Goal: Task Accomplishment & Management: Use online tool/utility

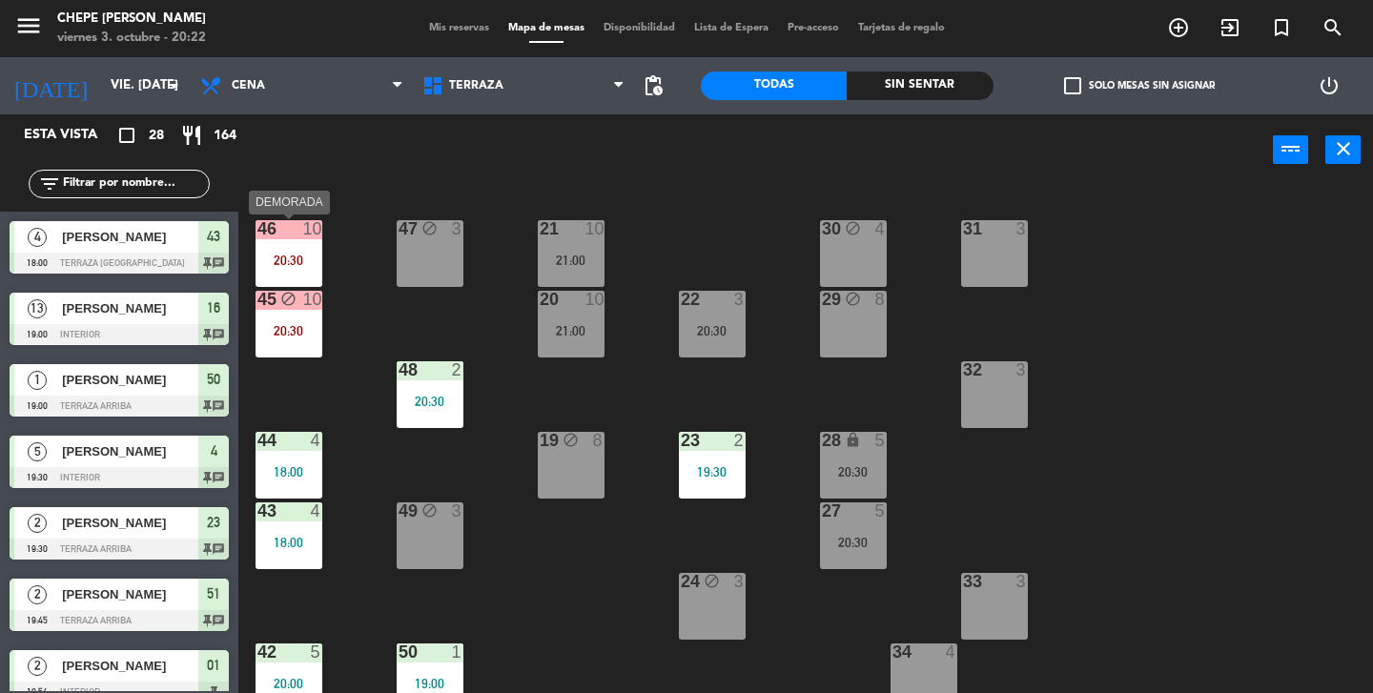
click at [293, 254] on div "20:30" at bounding box center [288, 260] width 67 height 13
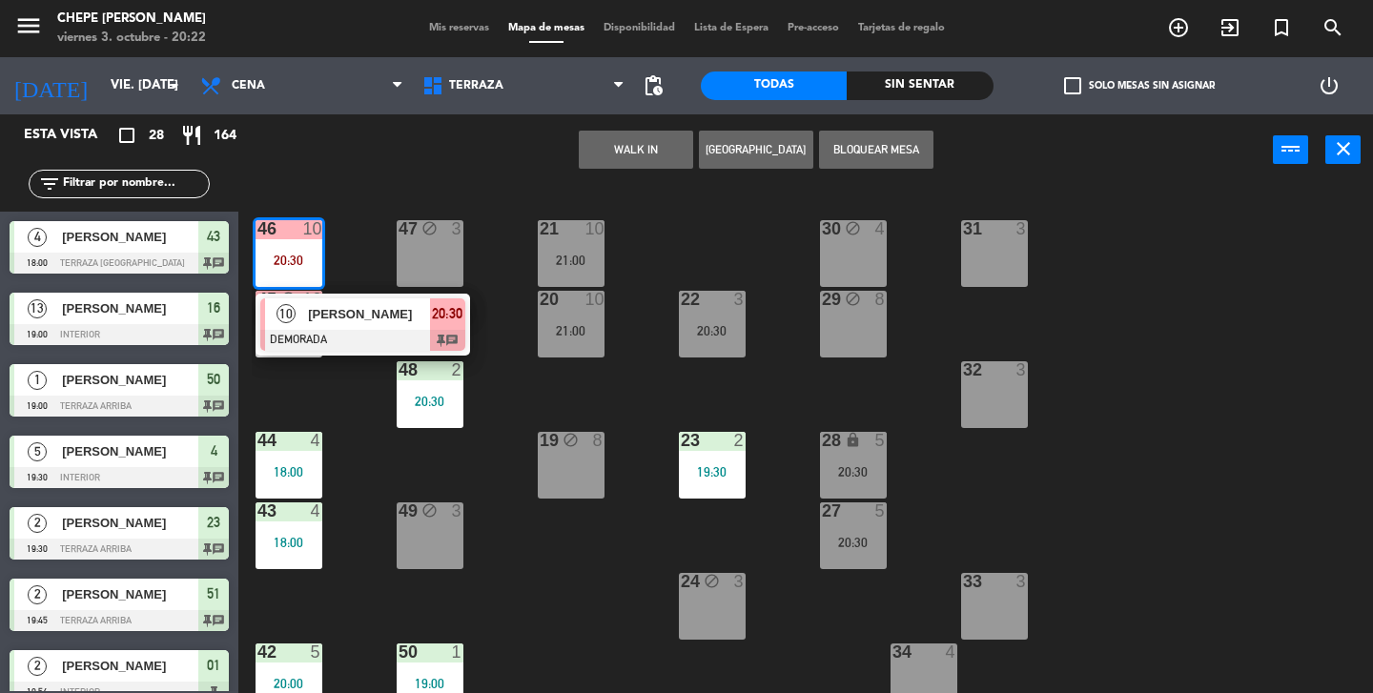
click at [356, 241] on div "21 10 21:00 30 block 4 46 10 20:30 10 [PERSON_NAME] DEMORADA 20:30 chat 47 bloc…" at bounding box center [812, 439] width 1121 height 507
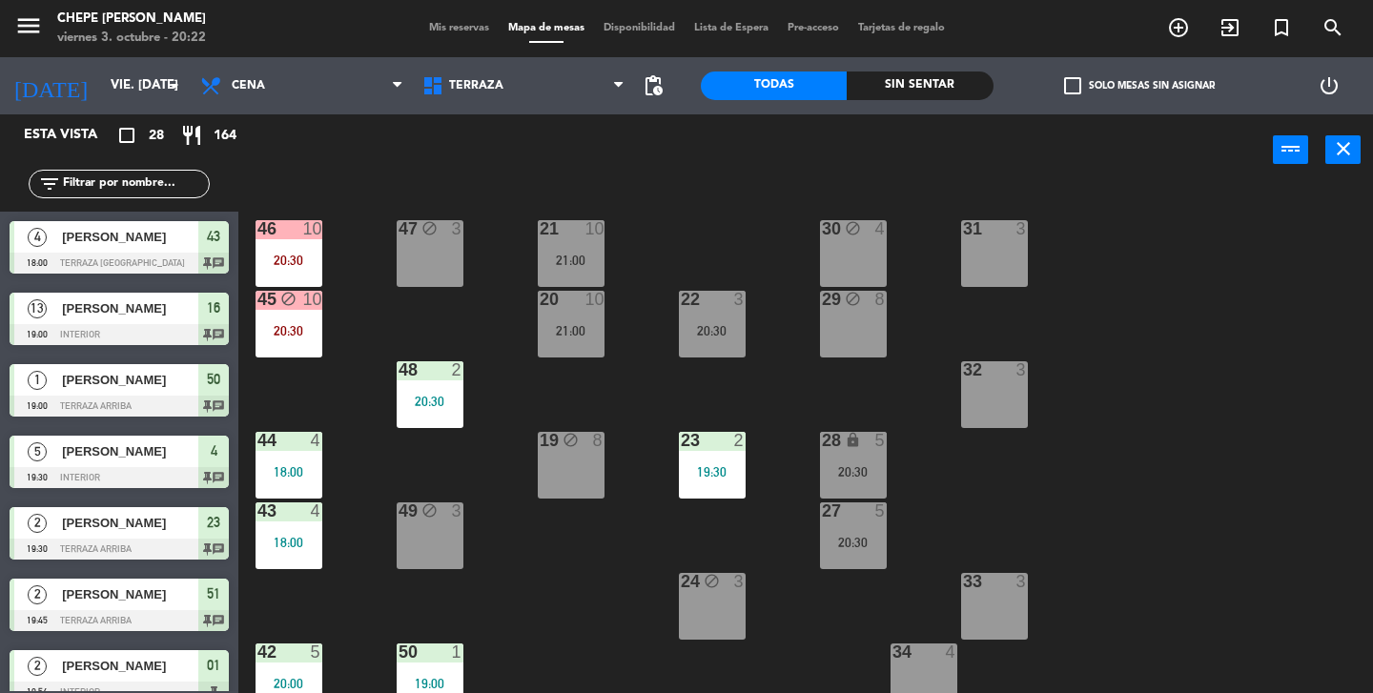
scroll to position [298, 0]
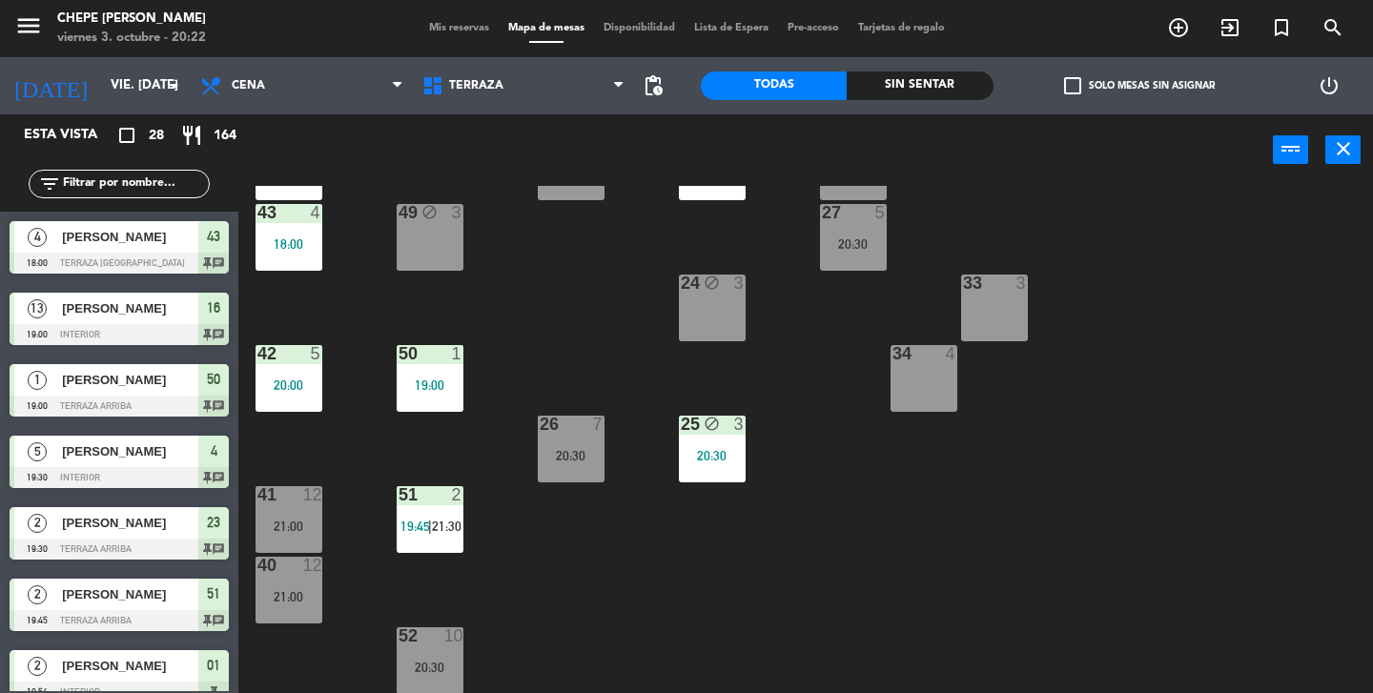
click at [422, 662] on div "20:30" at bounding box center [430, 667] width 67 height 13
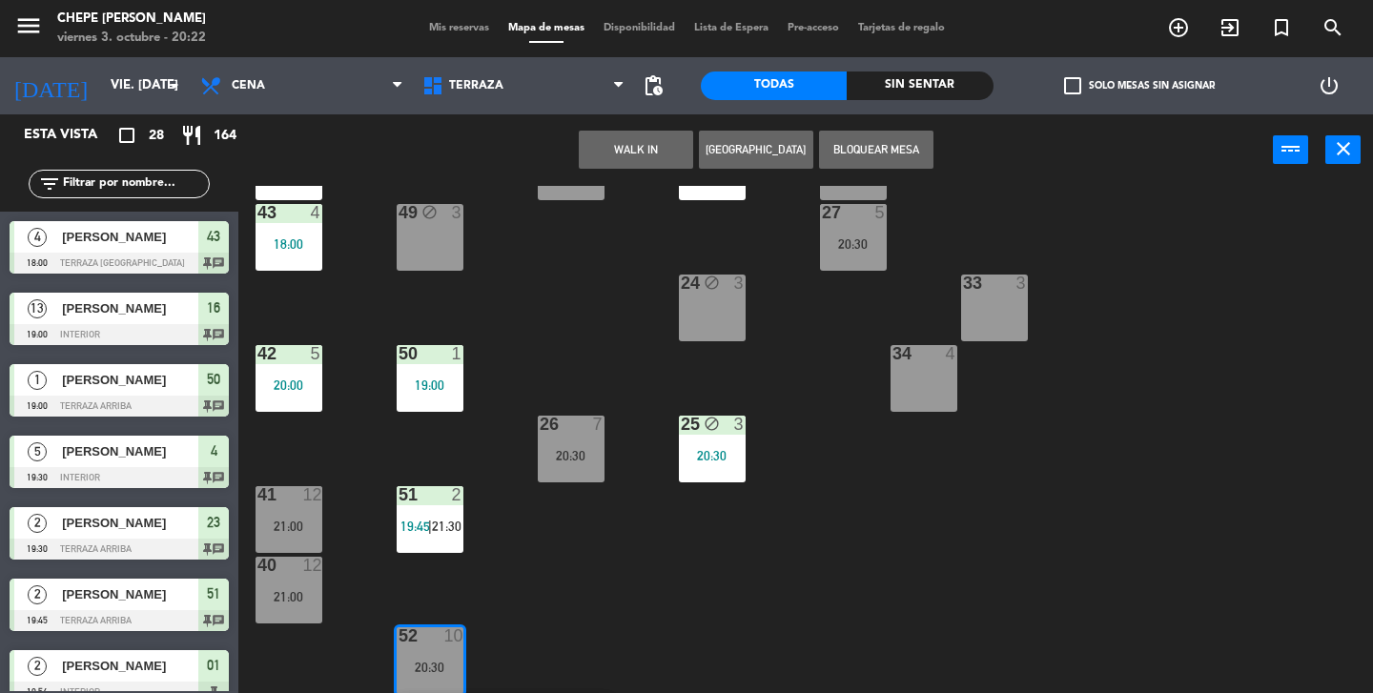
scroll to position [367, 0]
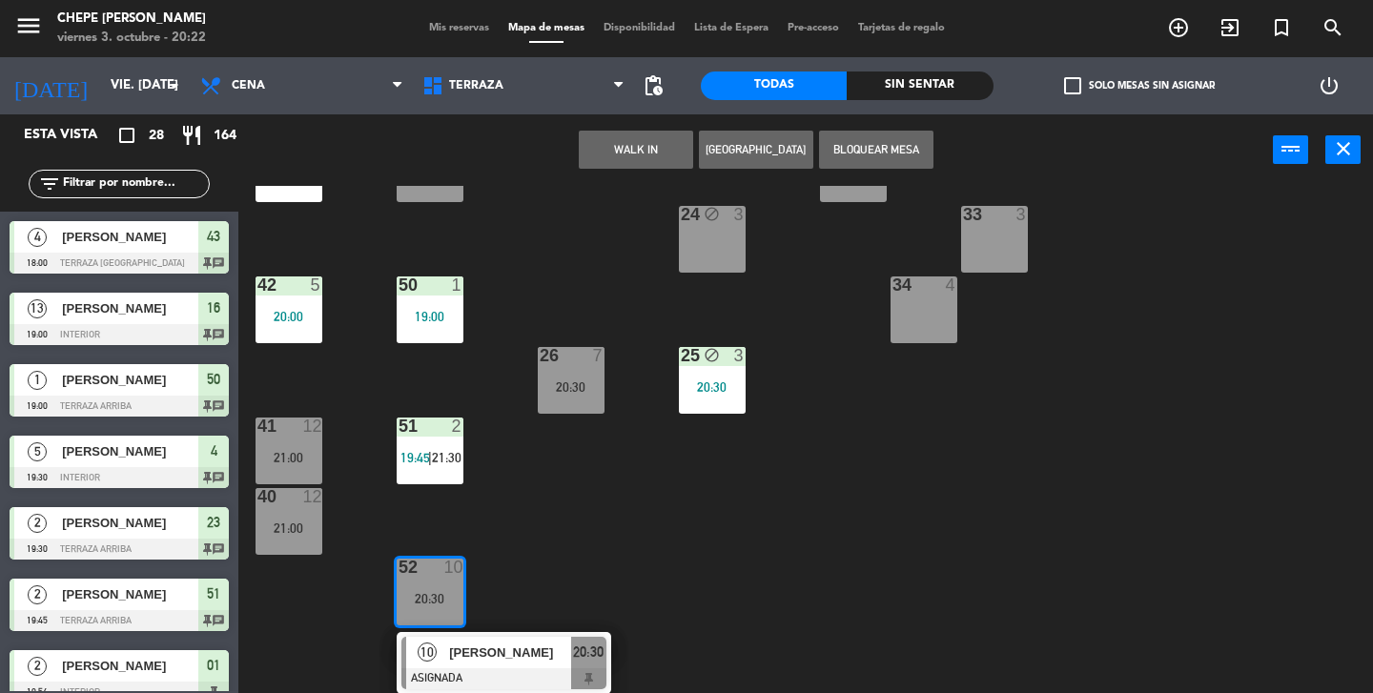
click at [619, 576] on div "21 10 21:00 30 block 4 46 10 20:30 47 block 3 31 3 20 10 21:00 22 3 20:30 29 bl…" at bounding box center [812, 439] width 1121 height 507
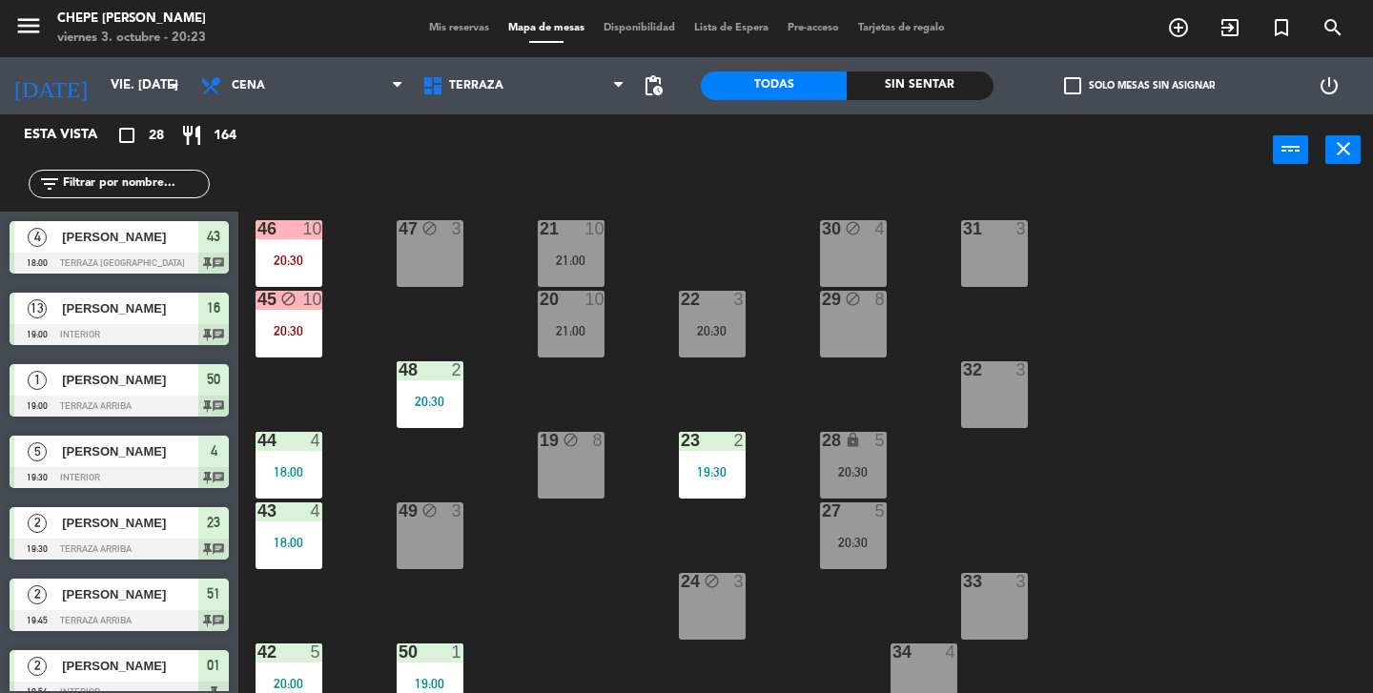
scroll to position [298, 0]
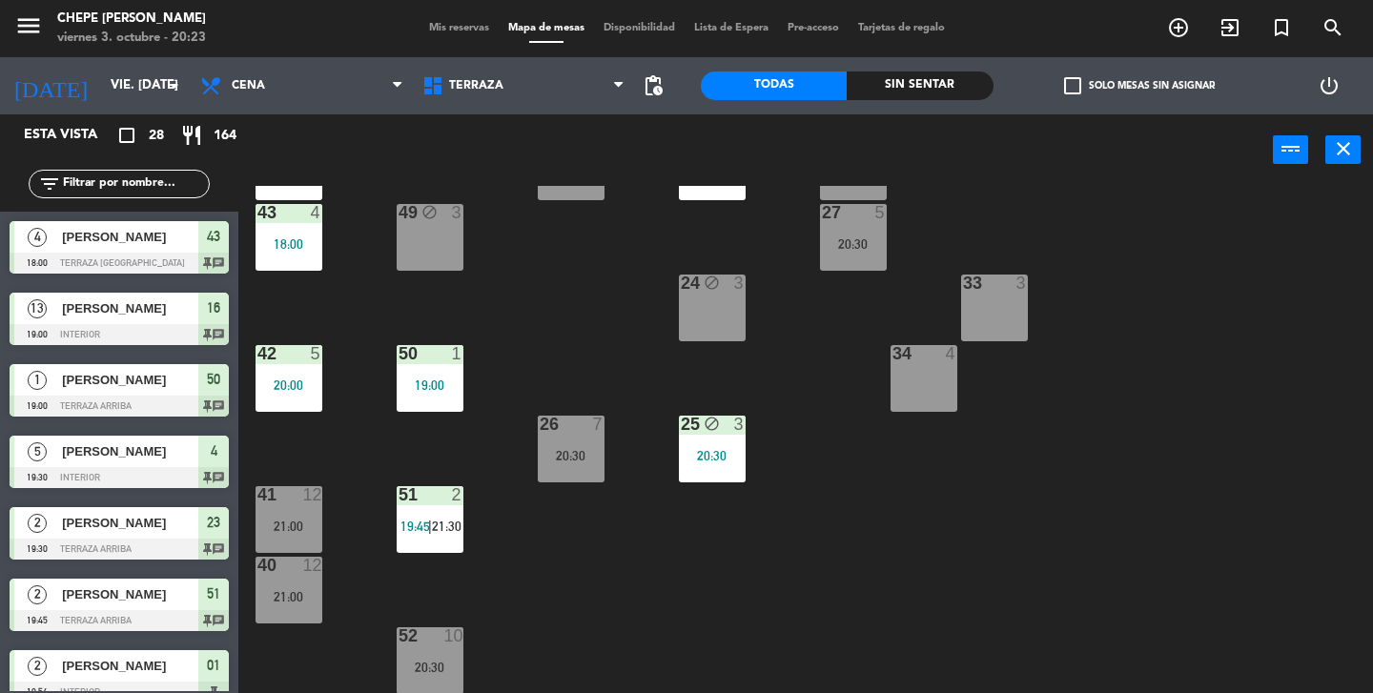
click at [425, 675] on div "52 10 20:30" at bounding box center [430, 660] width 67 height 67
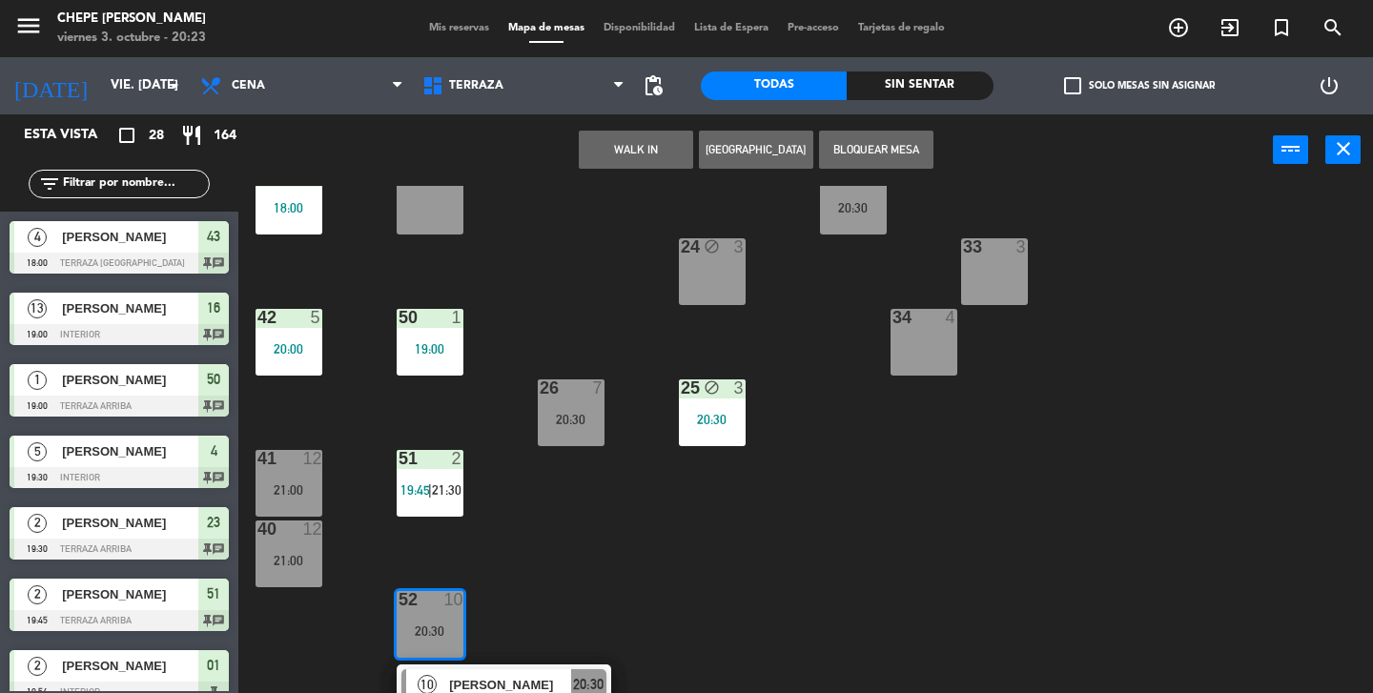
scroll to position [367, 0]
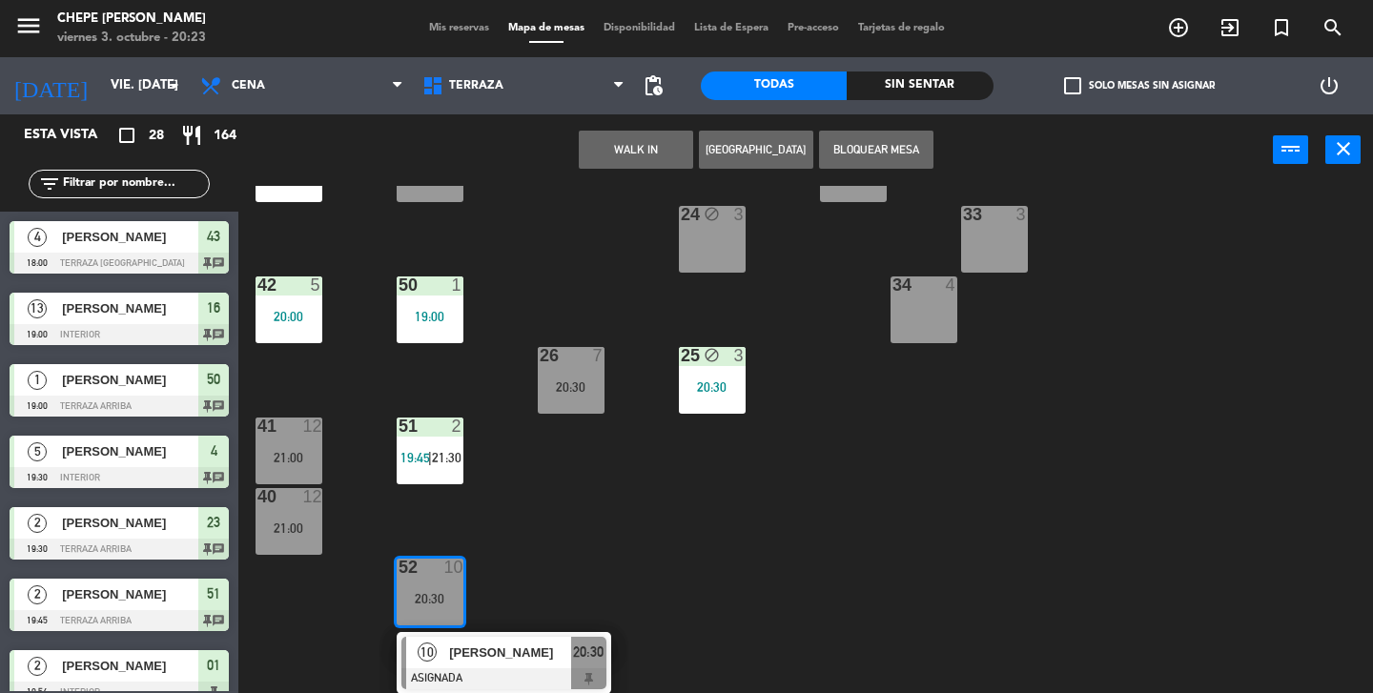
click at [542, 569] on div "21 10 21:00 30 block 4 46 10 20:30 47 block 3 31 3 20 10 21:00 22 3 20:30 29 bl…" at bounding box center [812, 439] width 1121 height 507
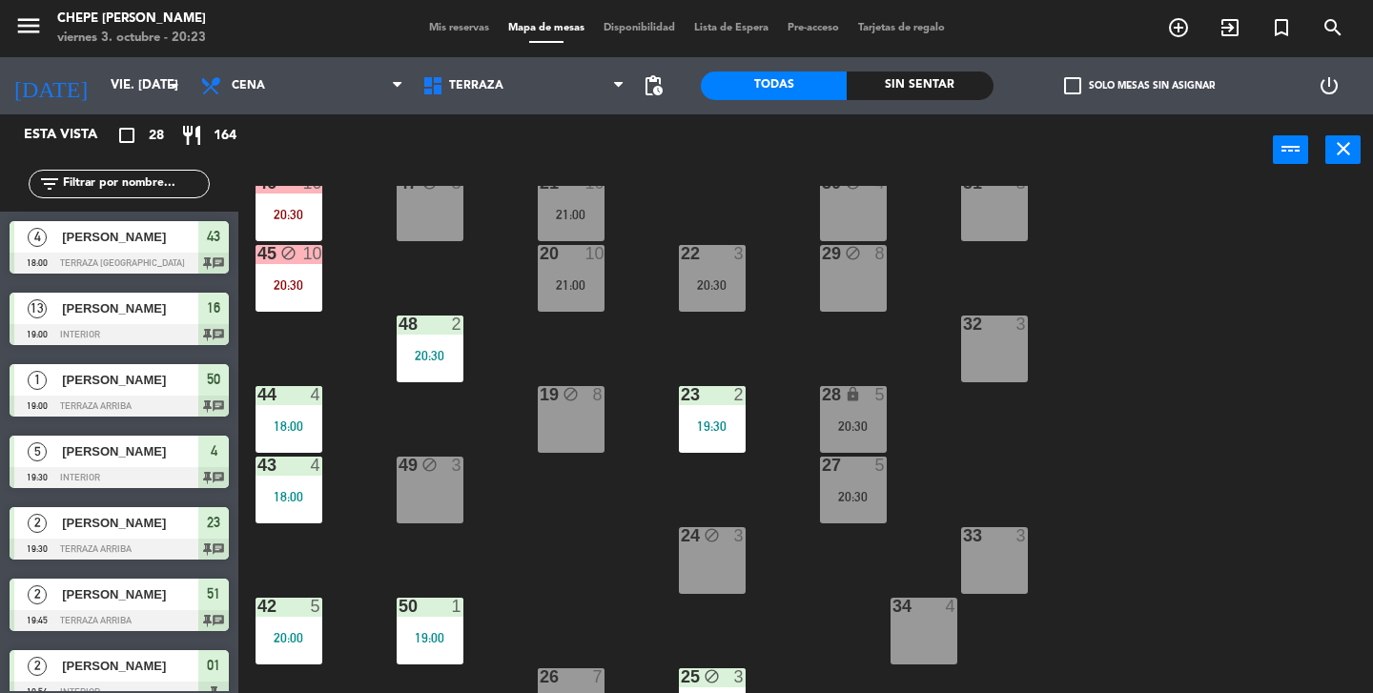
scroll to position [0, 0]
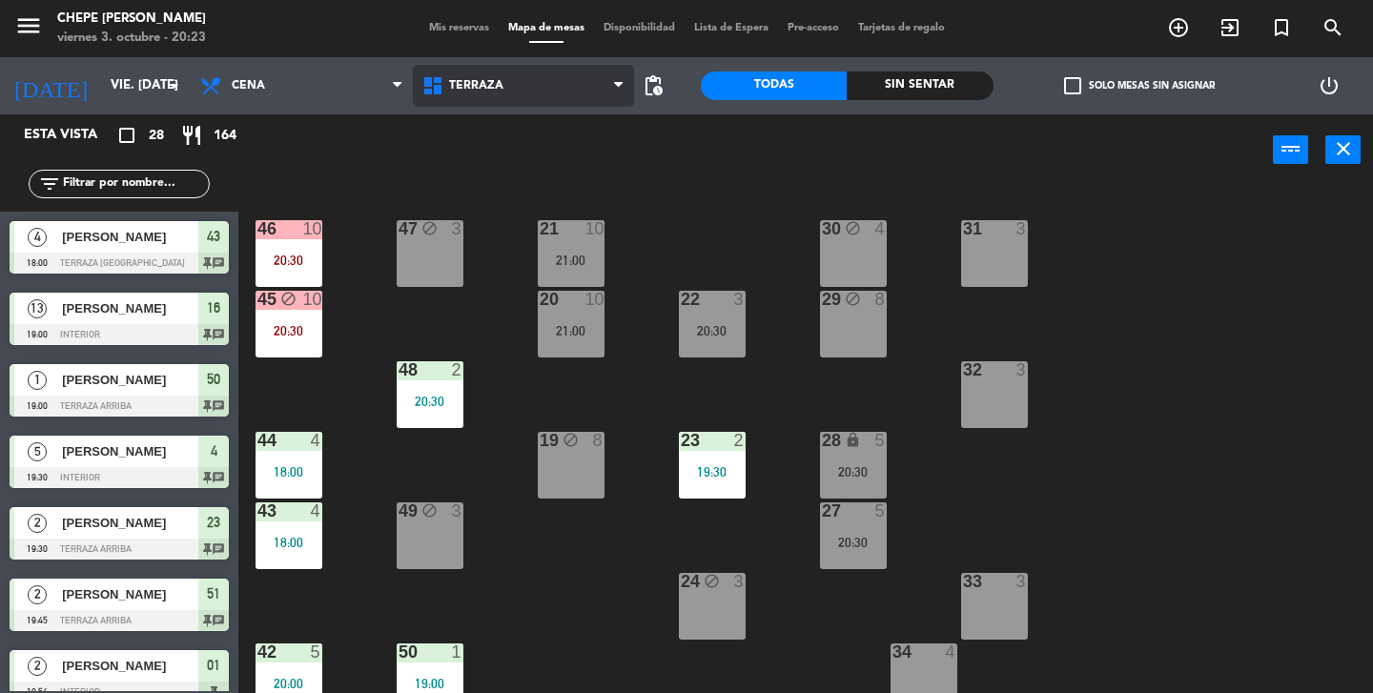
click at [544, 81] on span "Terraza" at bounding box center [524, 86] width 222 height 42
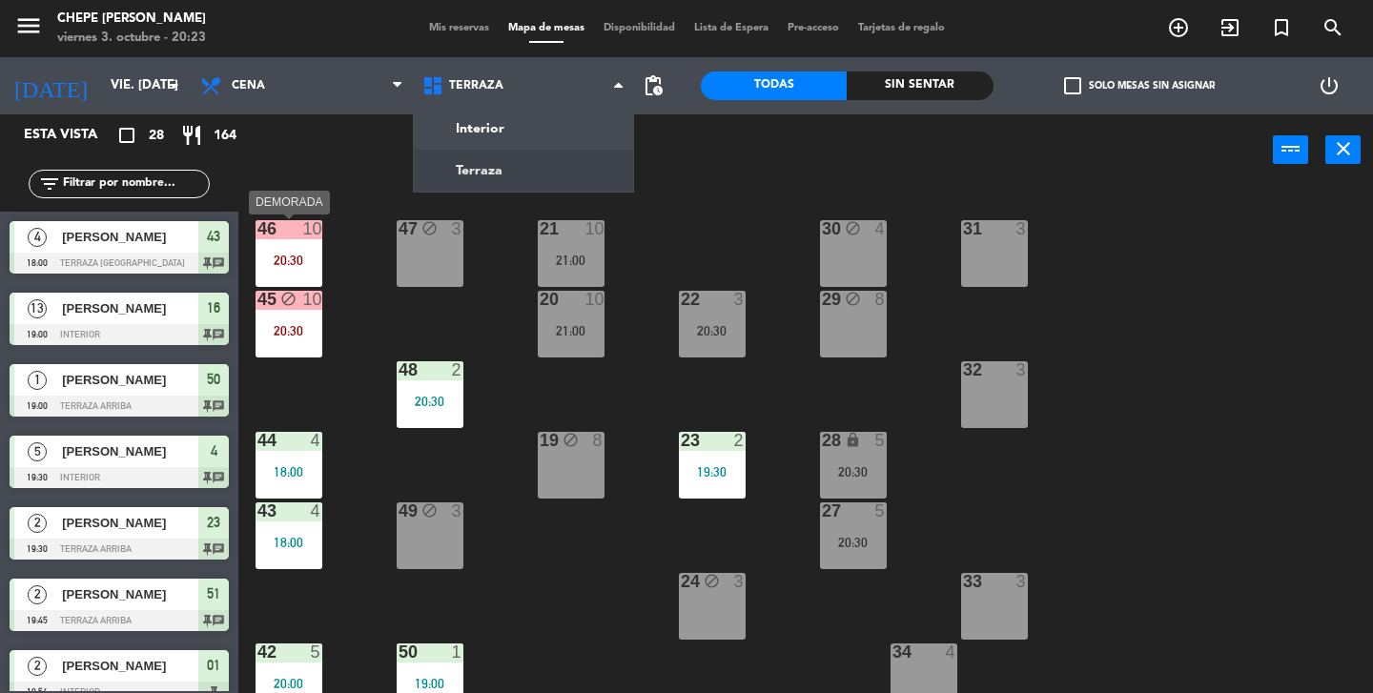
click at [289, 256] on div "20:30" at bounding box center [288, 260] width 67 height 13
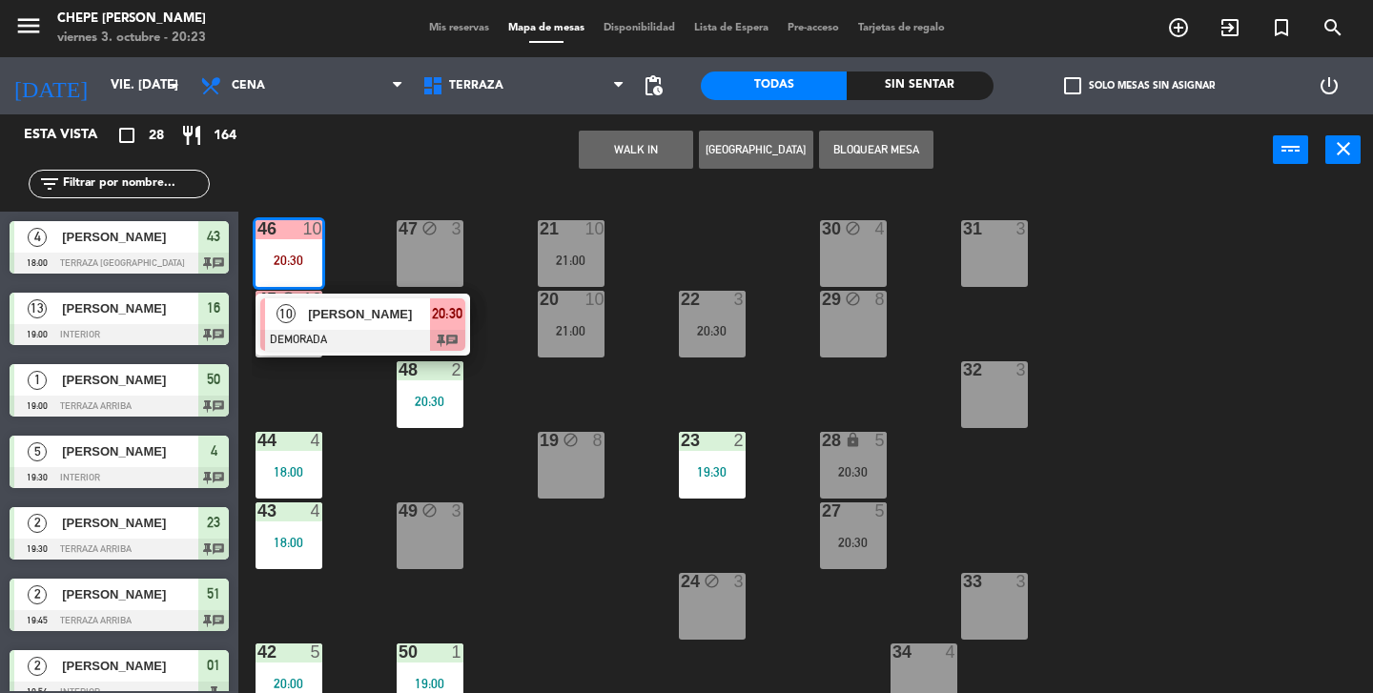
click at [342, 210] on div "21 10 21:00 30 block 4 46 10 20:30 10 [PERSON_NAME] DEMORADA 20:30 chat 47 bloc…" at bounding box center [812, 439] width 1121 height 507
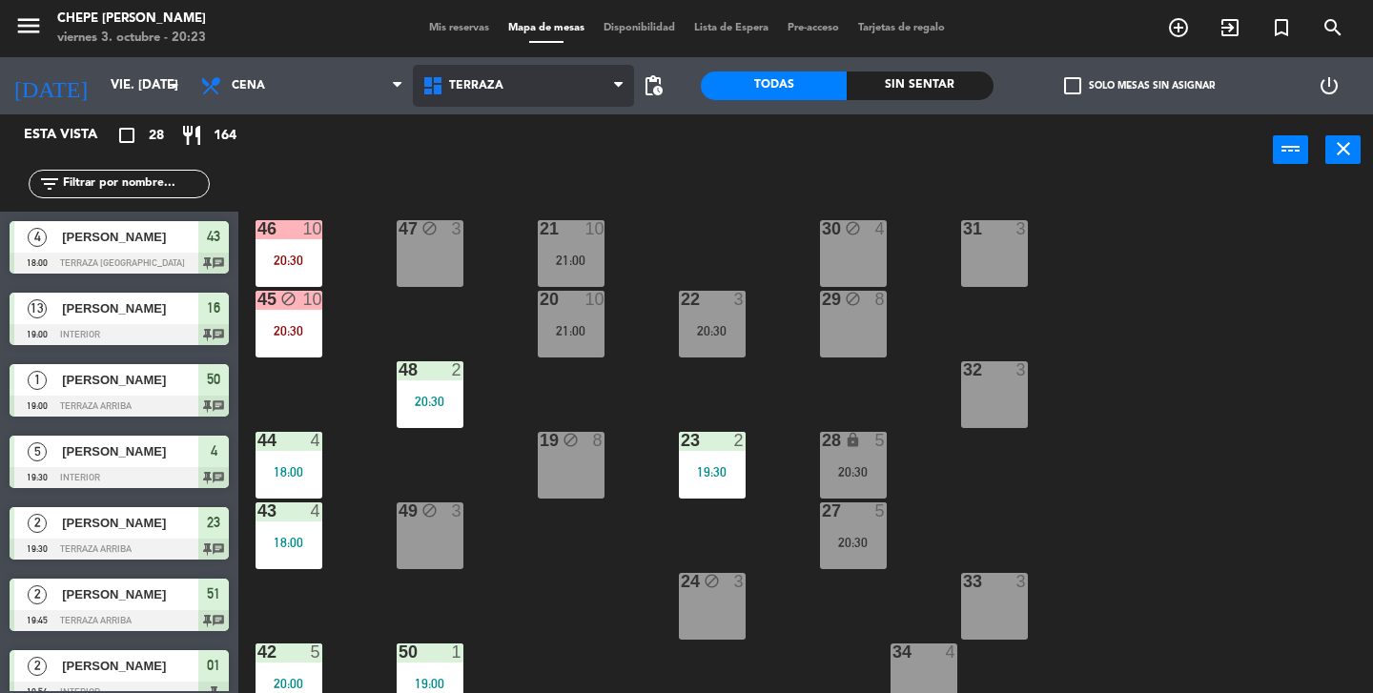
click at [487, 90] on span "Terraza" at bounding box center [476, 85] width 54 height 13
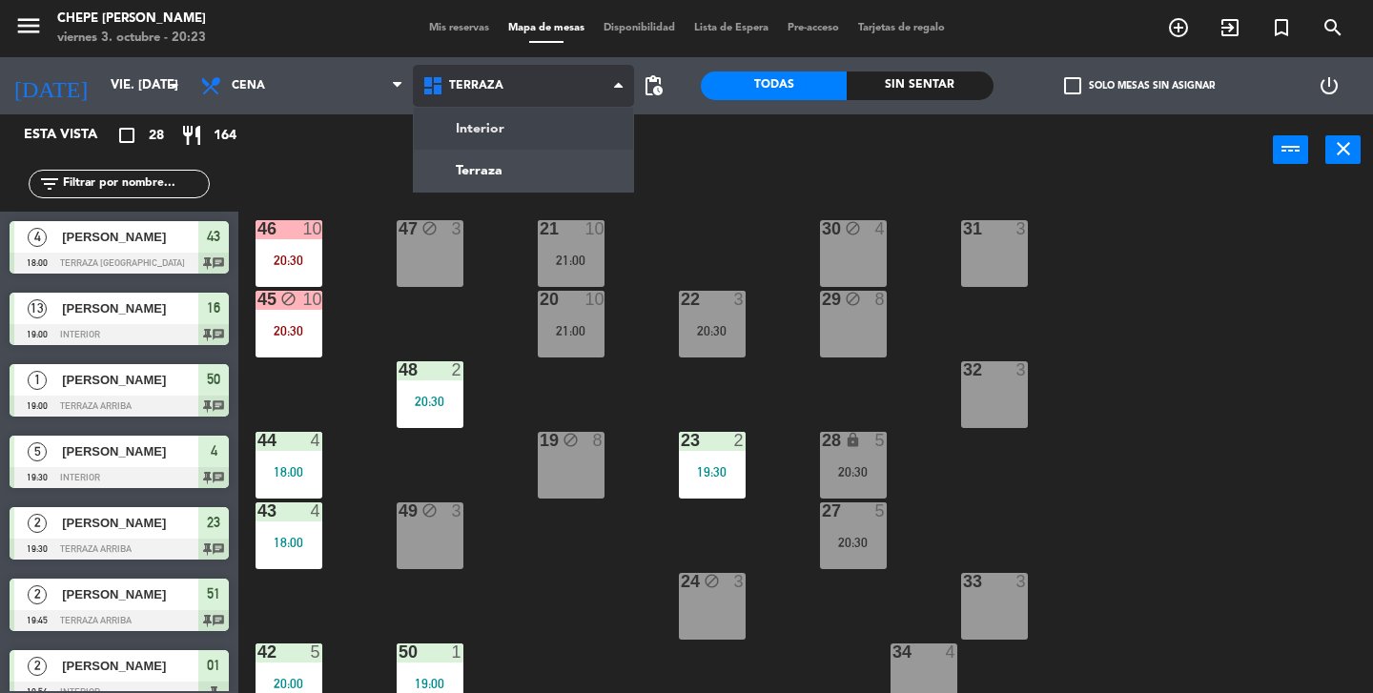
click at [474, 122] on ng-component "menu Chepe [PERSON_NAME] viernes 3. octubre - 20:23 Mis reservas Mapa de mesas …" at bounding box center [686, 346] width 1373 height 693
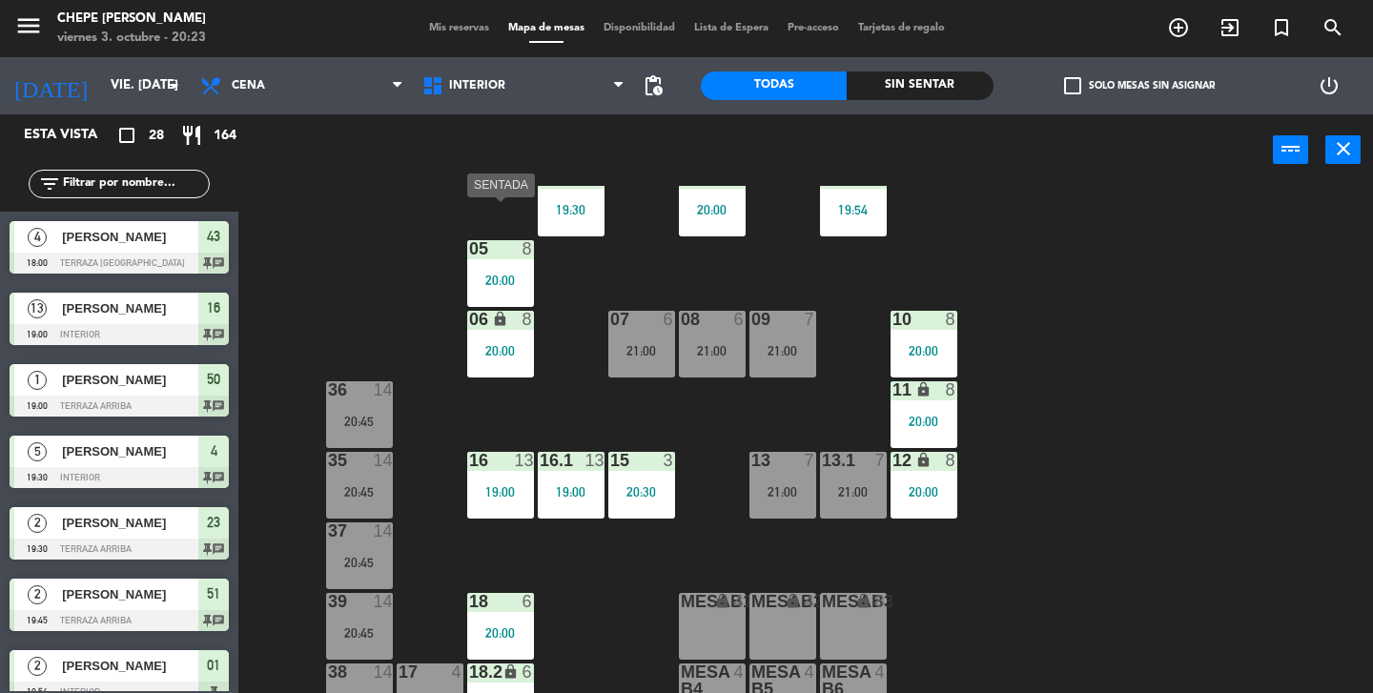
scroll to position [87, 0]
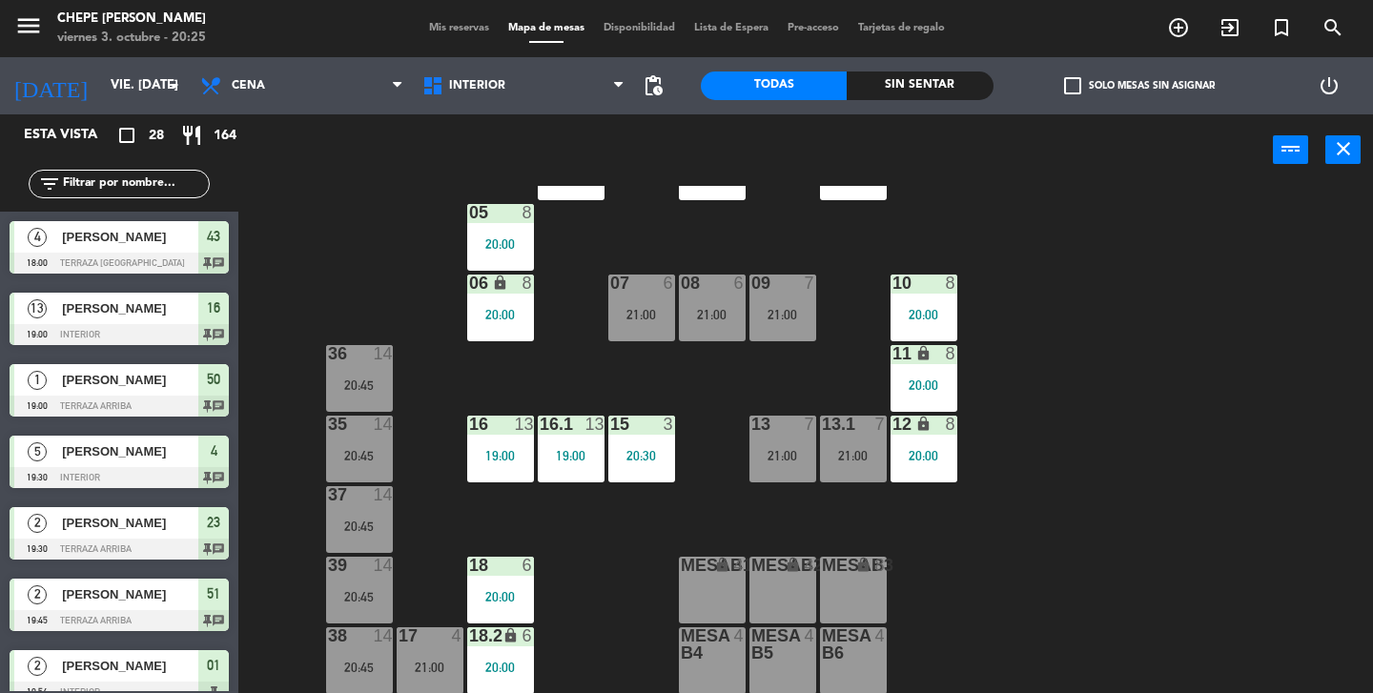
click at [599, 379] on div "02 3 20:00 4 5 19:30 01 2 19:54 05 8 20:00 06 lock 8 20:00 07 6 21:00 09 7 21:0…" at bounding box center [812, 439] width 1121 height 507
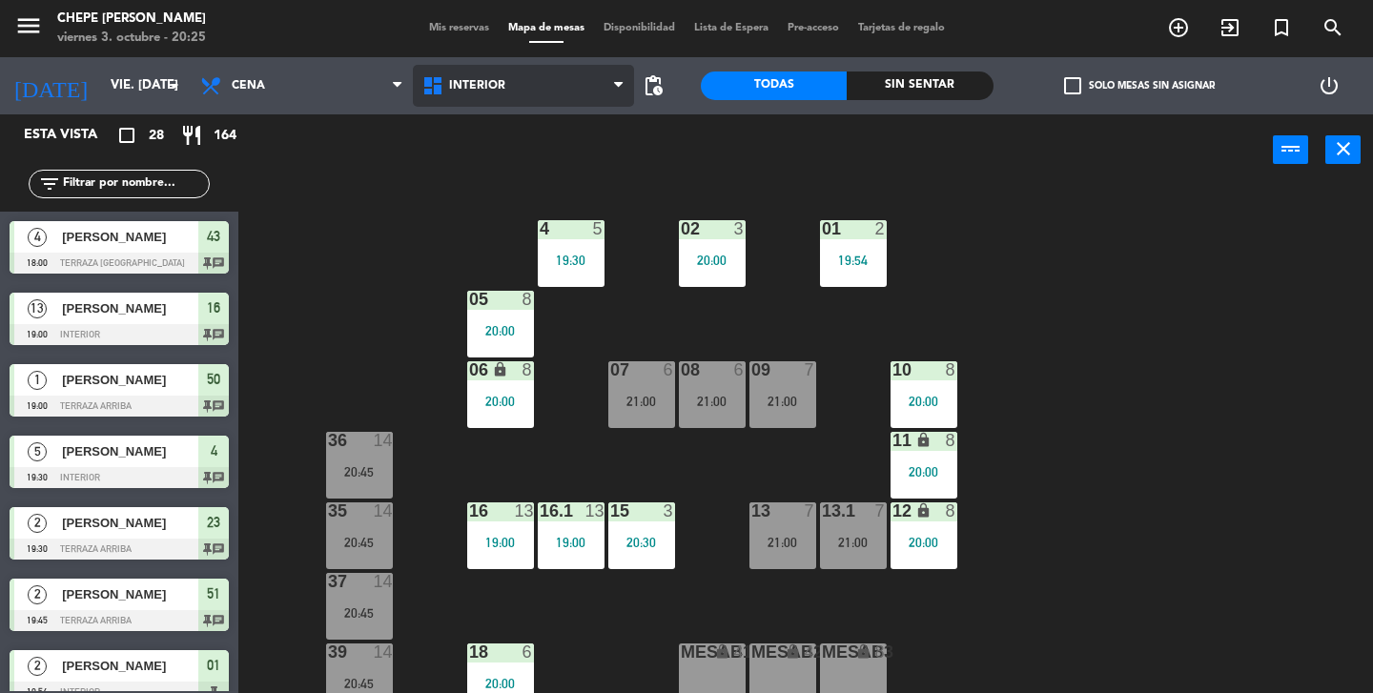
click at [481, 99] on span "Interior" at bounding box center [524, 86] width 222 height 42
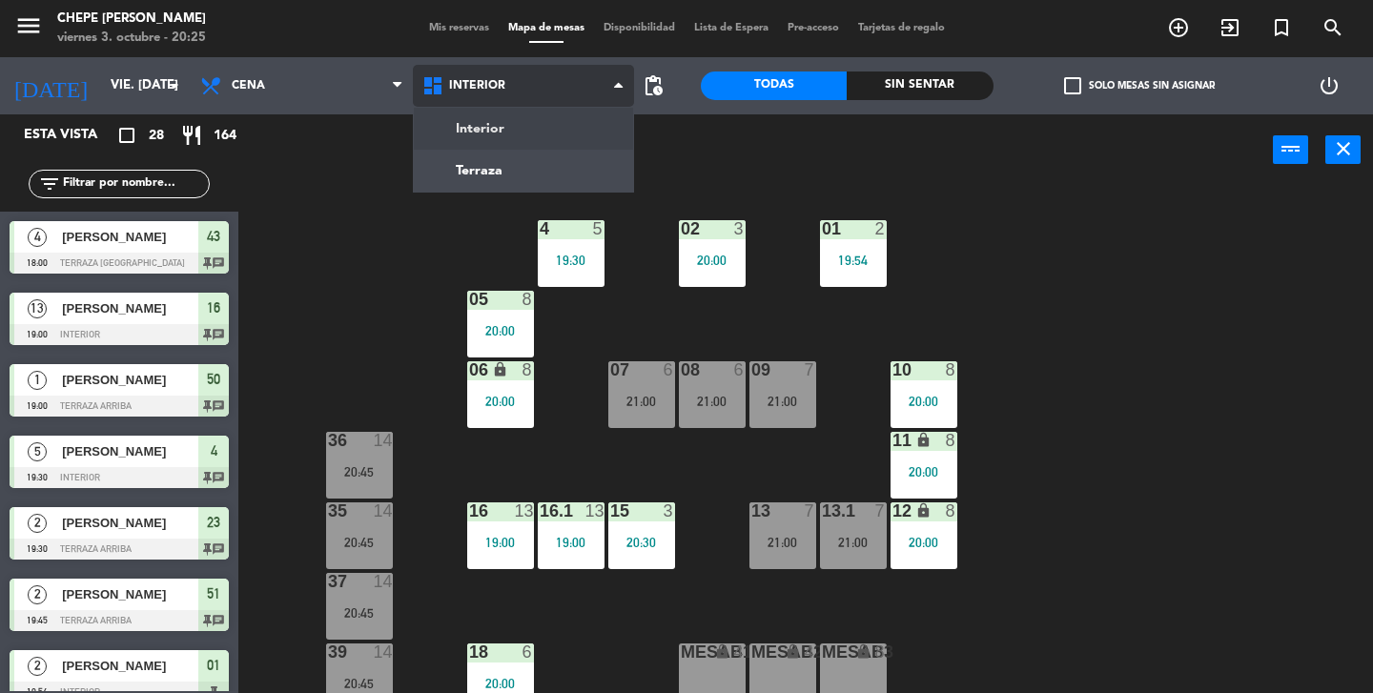
click at [496, 129] on ng-component "menu Chepe [PERSON_NAME] viernes 3. octubre - 20:25 Mis reservas Mapa de mesas …" at bounding box center [686, 346] width 1373 height 693
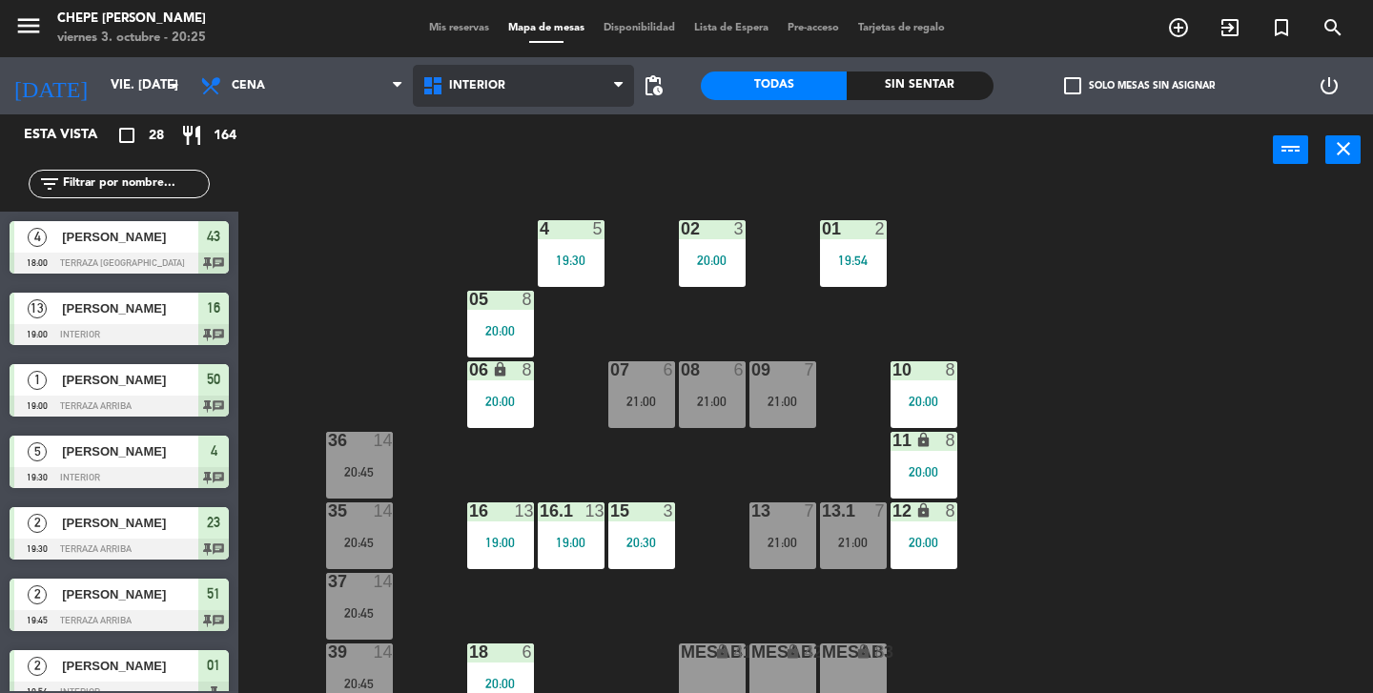
click at [509, 83] on span "Interior" at bounding box center [524, 86] width 222 height 42
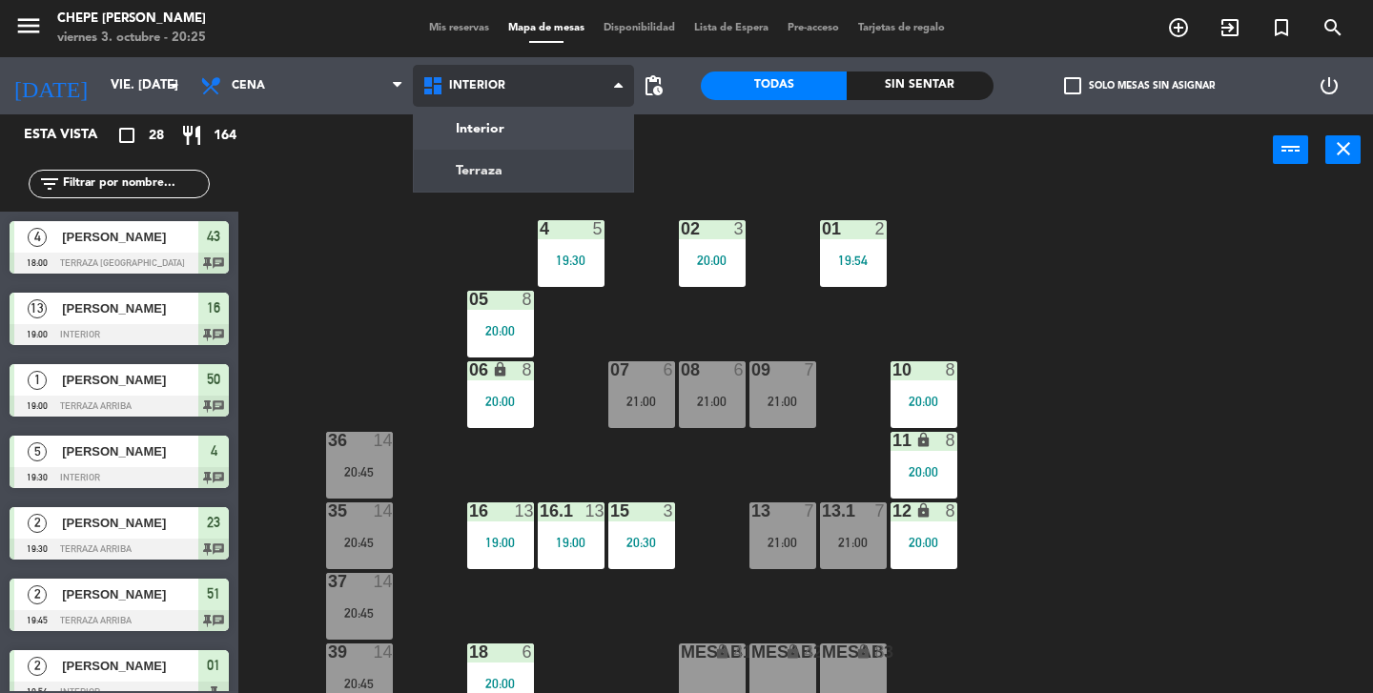
click at [470, 168] on ng-component "menu Chepe [PERSON_NAME] viernes 3. octubre - 20:25 Mis reservas Mapa de mesas …" at bounding box center [686, 346] width 1373 height 693
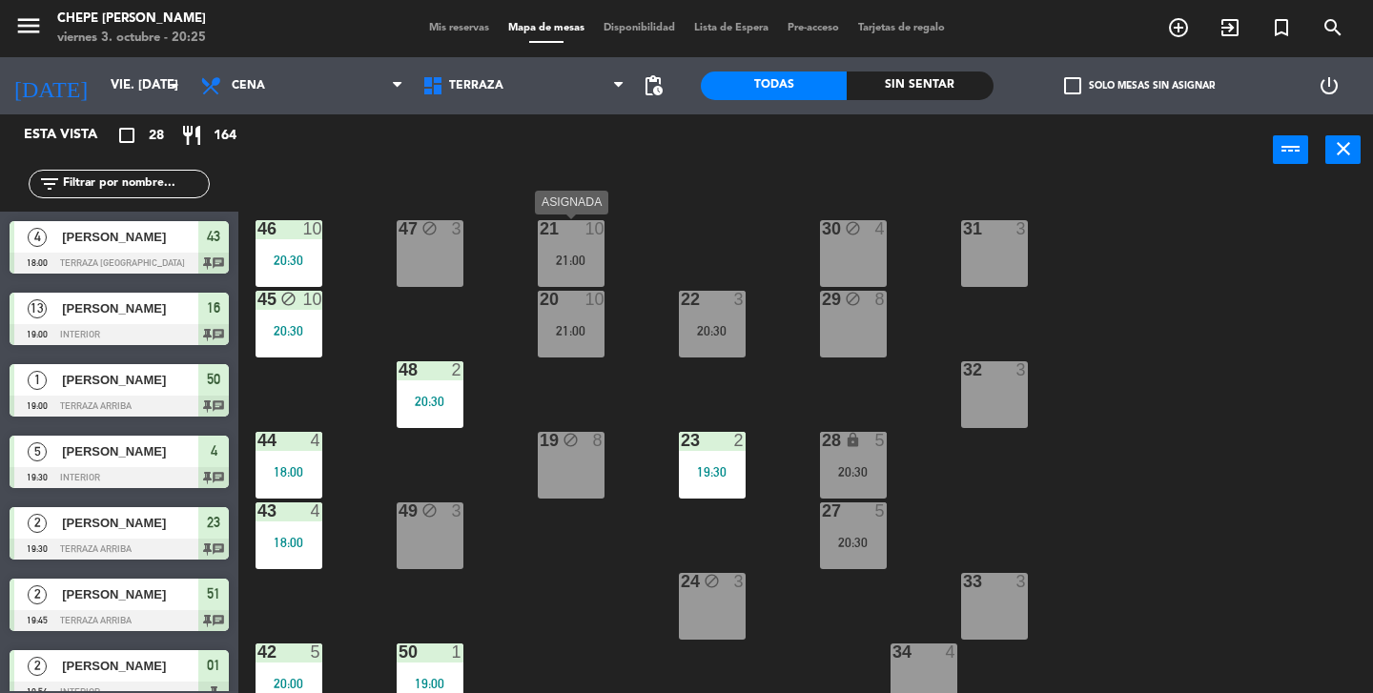
click at [563, 244] on div "21 10 21:00" at bounding box center [571, 253] width 67 height 67
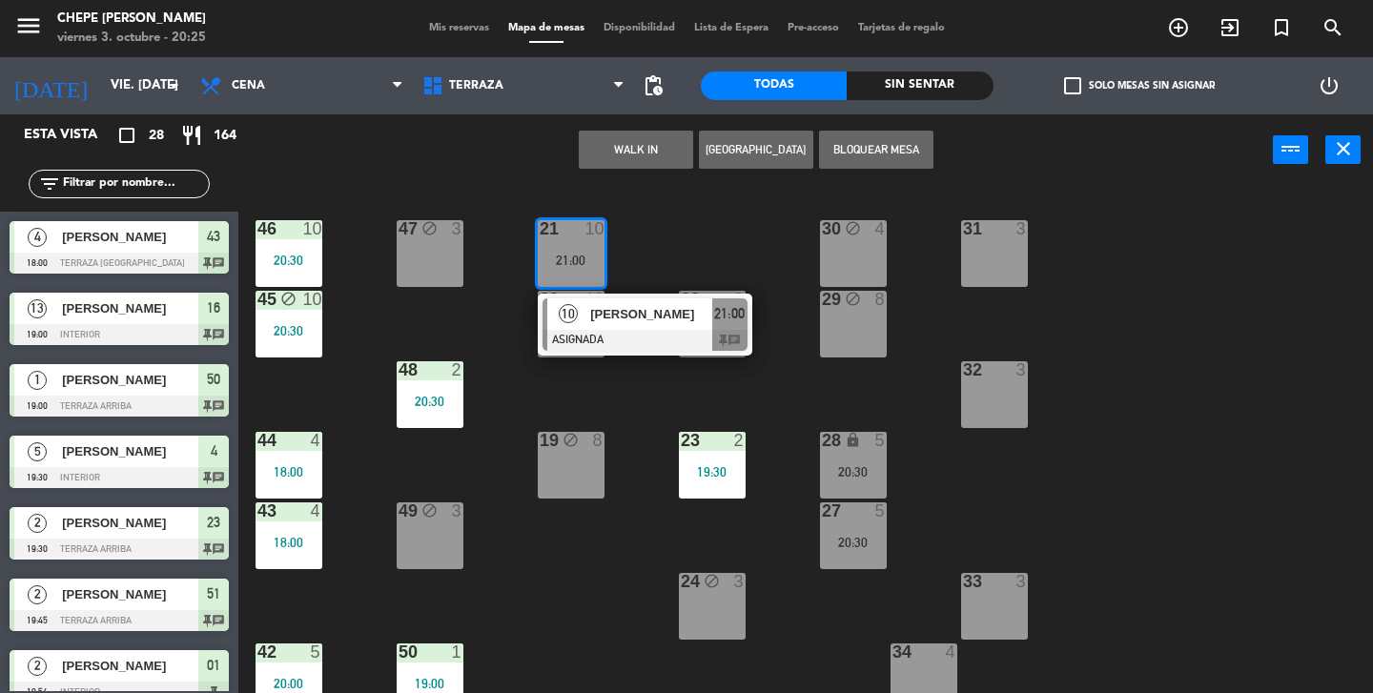
click at [664, 252] on div "21 10 21:00 10 [PERSON_NAME] ASIGNADA 21:00 chat 30 block 4 46 10 20:30 47 bloc…" at bounding box center [812, 439] width 1121 height 507
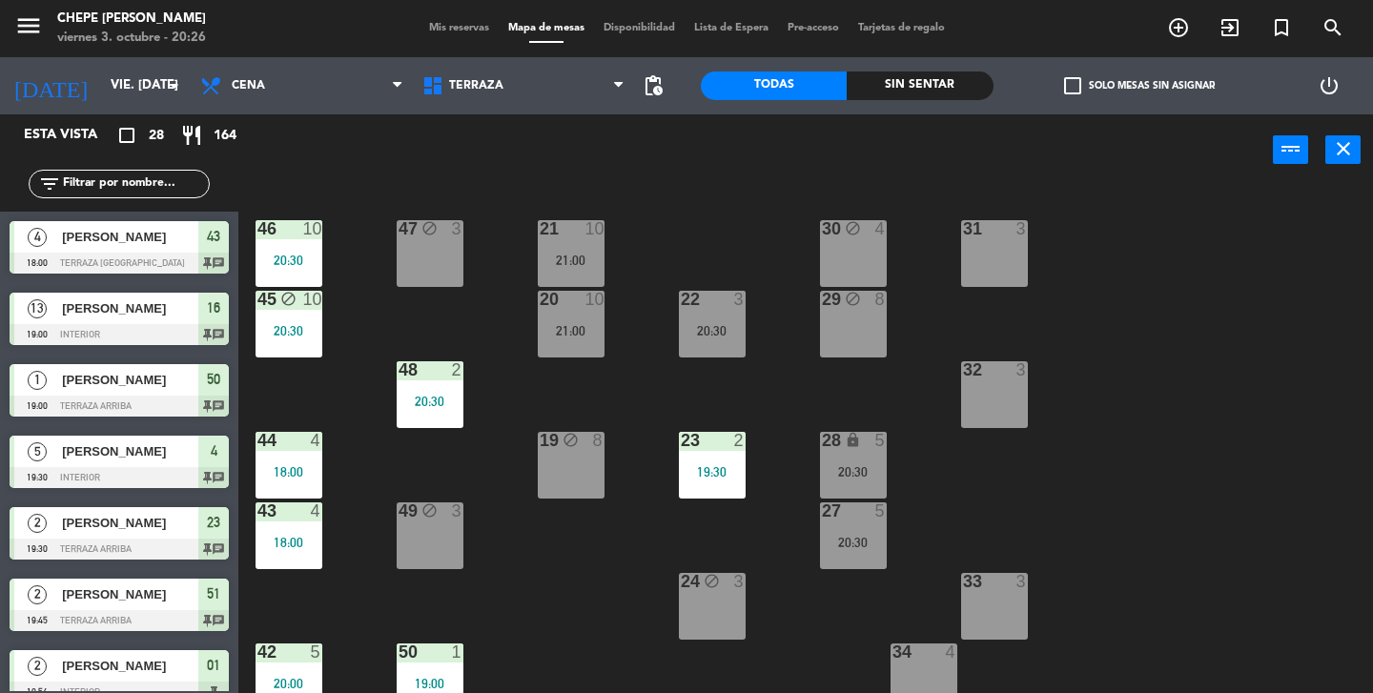
click at [273, 246] on div "46 10 20:30" at bounding box center [288, 253] width 67 height 67
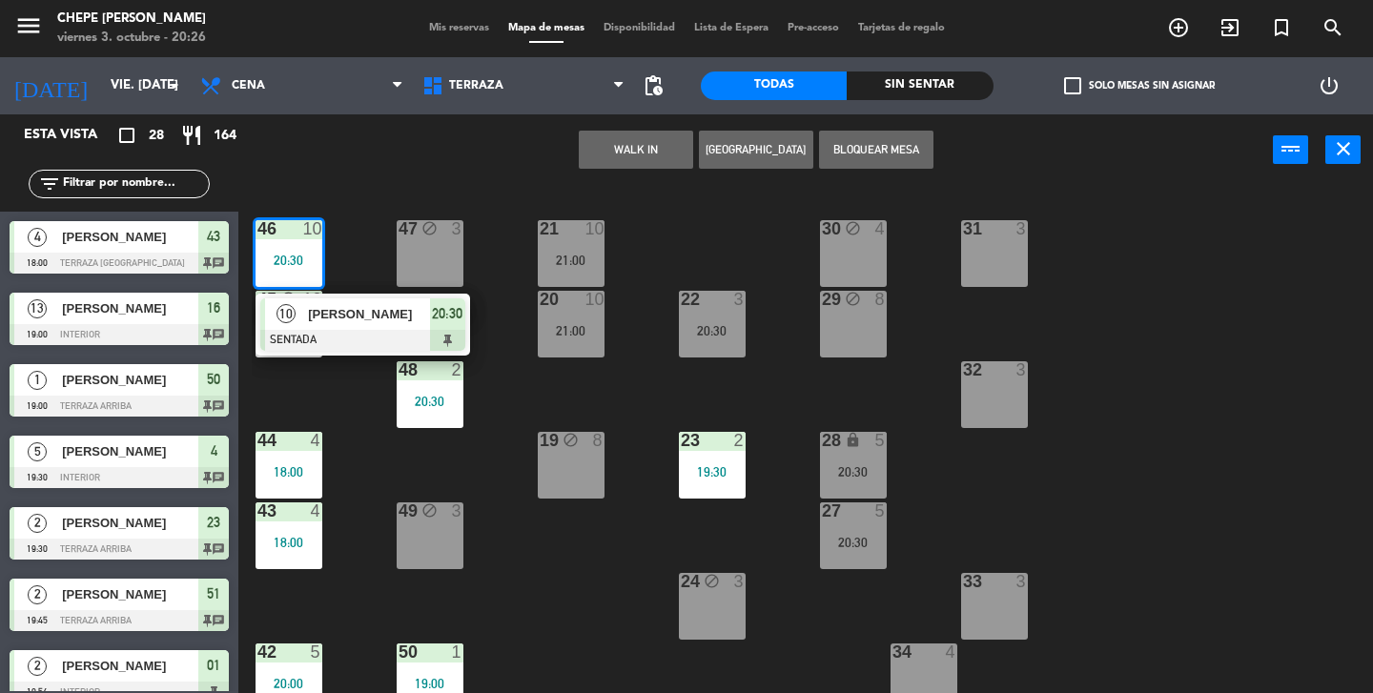
click at [352, 266] on div "21 10 21:00 30 block 4 46 10 20:30 10 [PERSON_NAME] SENTADA 20:30 47 block 3 31…" at bounding box center [812, 439] width 1121 height 507
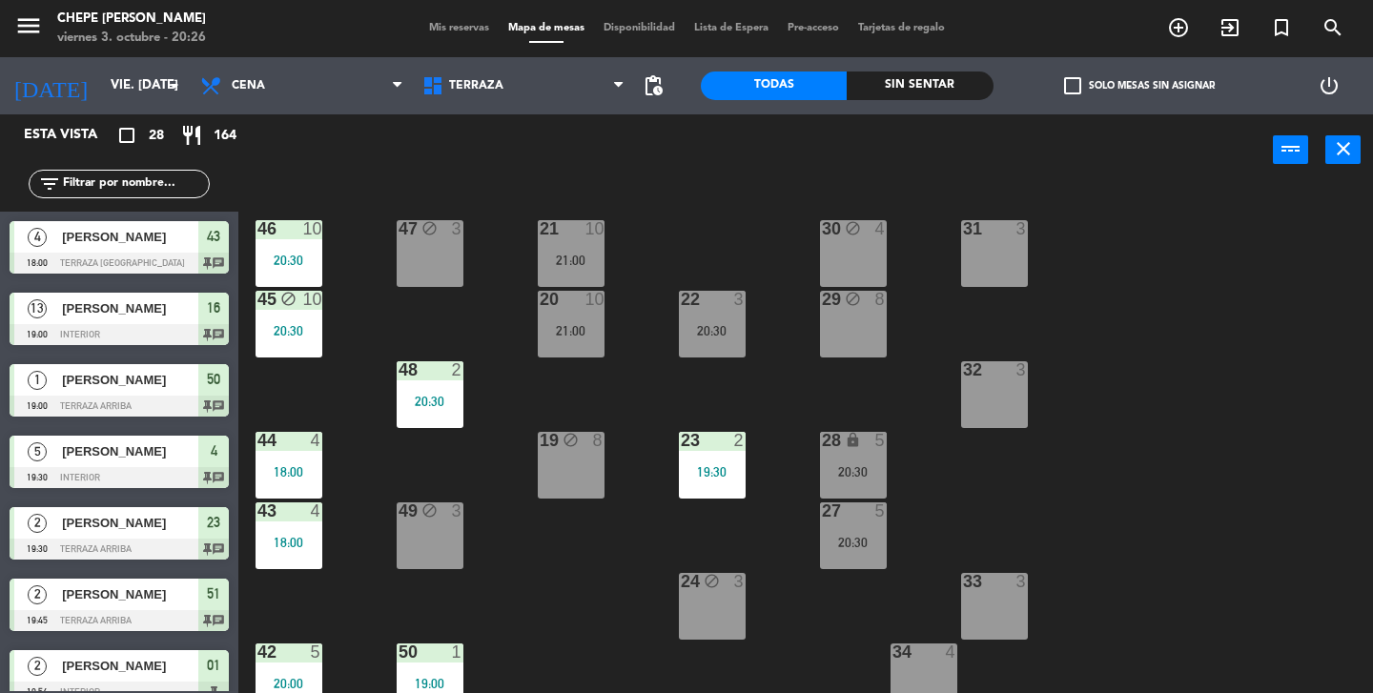
click at [278, 328] on div "20:30" at bounding box center [288, 330] width 67 height 13
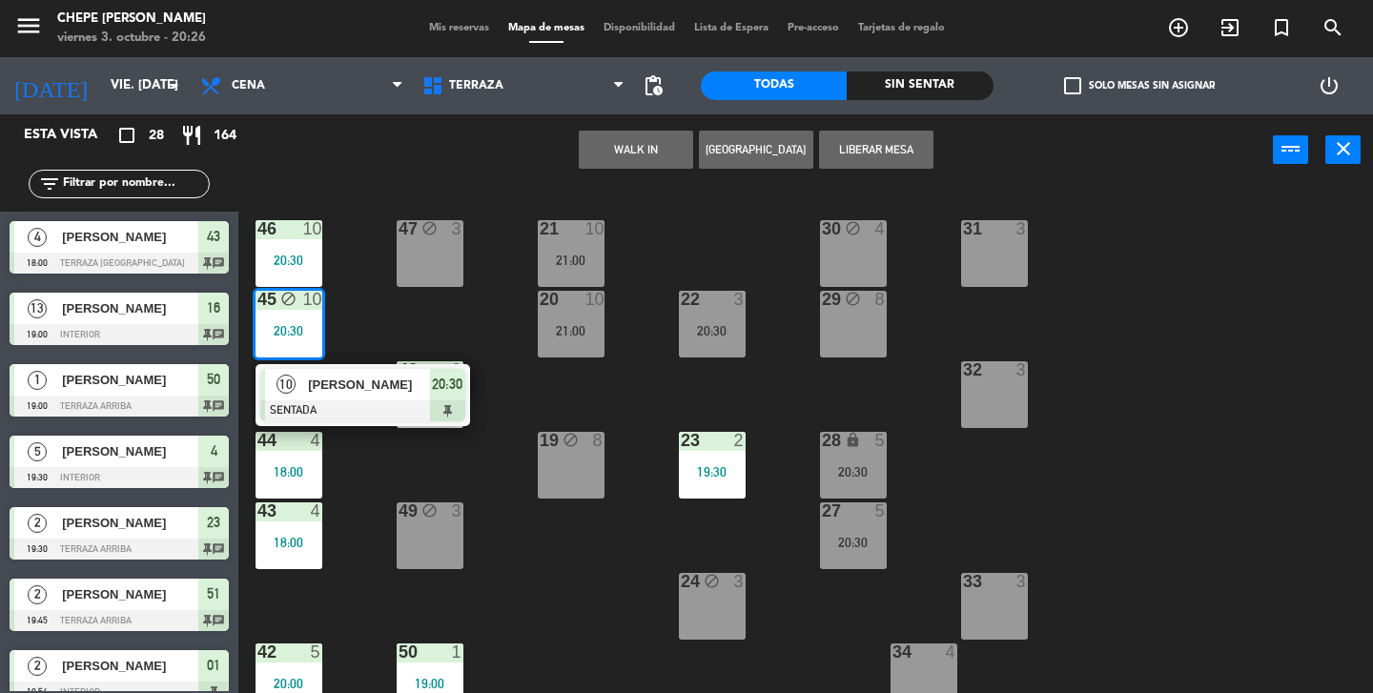
click at [848, 153] on button "Liberar Mesa" at bounding box center [876, 150] width 114 height 38
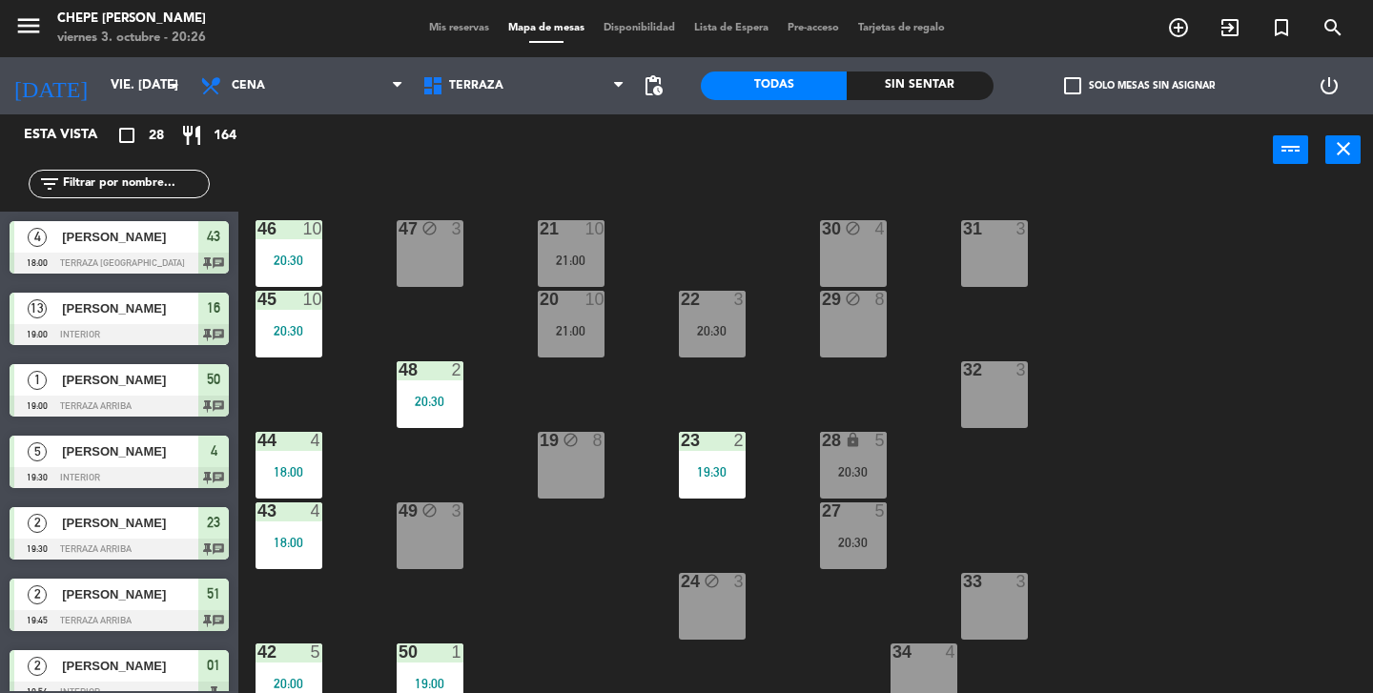
click at [388, 309] on div "21 10 21:00 30 block 4 46 10 20:30 47 block 3 31 3 20 10 21:00 22 3 20:30 29 bl…" at bounding box center [812, 439] width 1121 height 507
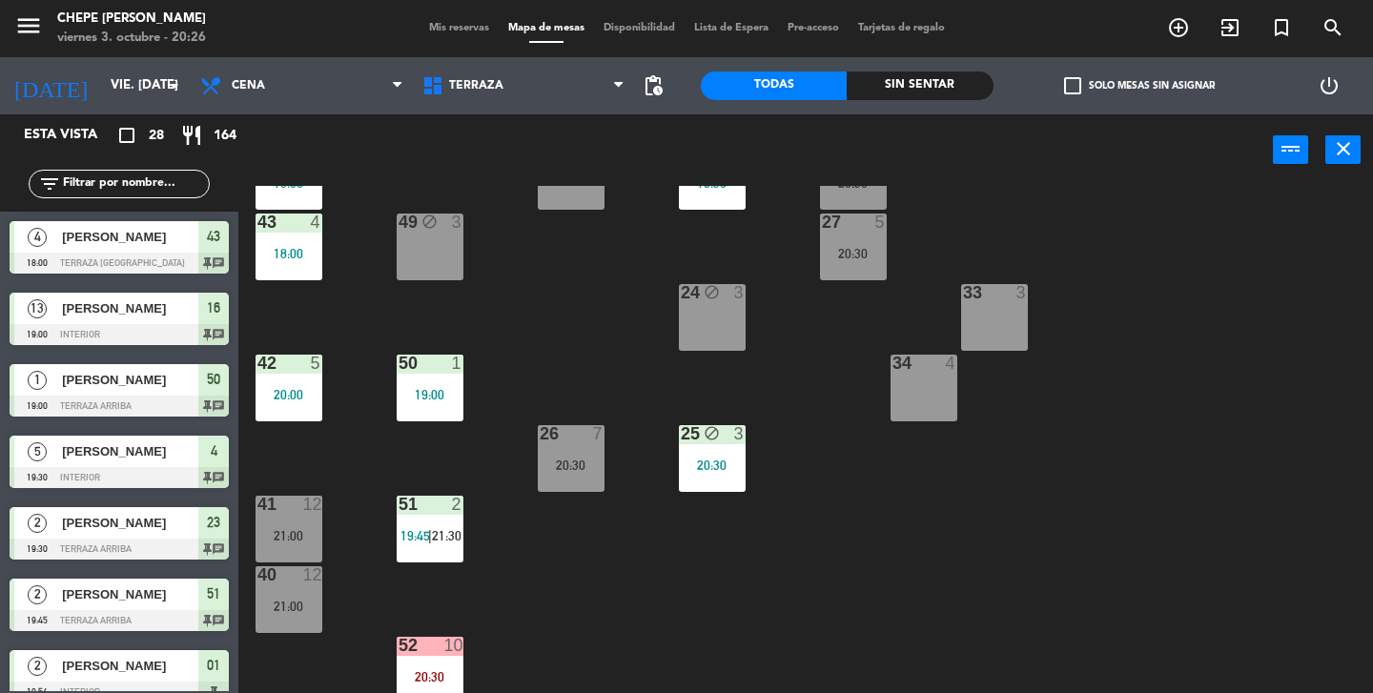
scroll to position [298, 0]
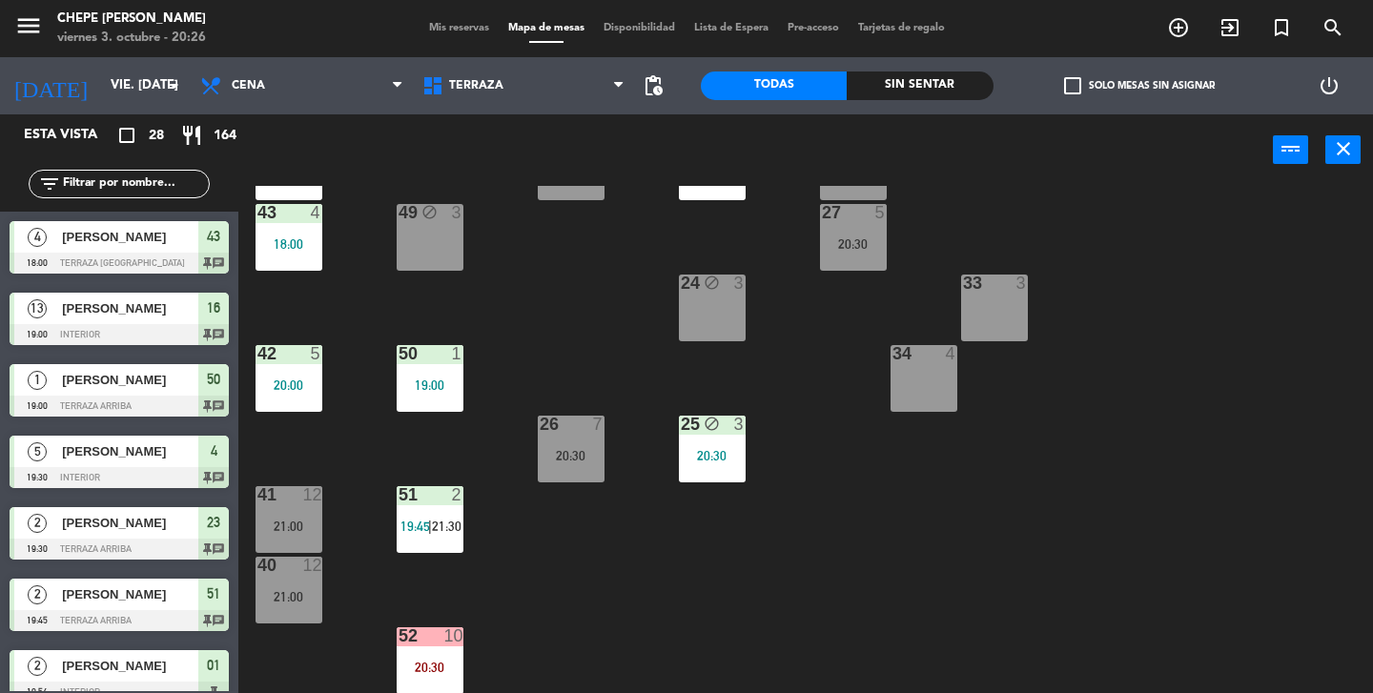
click at [437, 666] on div "20:30" at bounding box center [430, 667] width 67 height 13
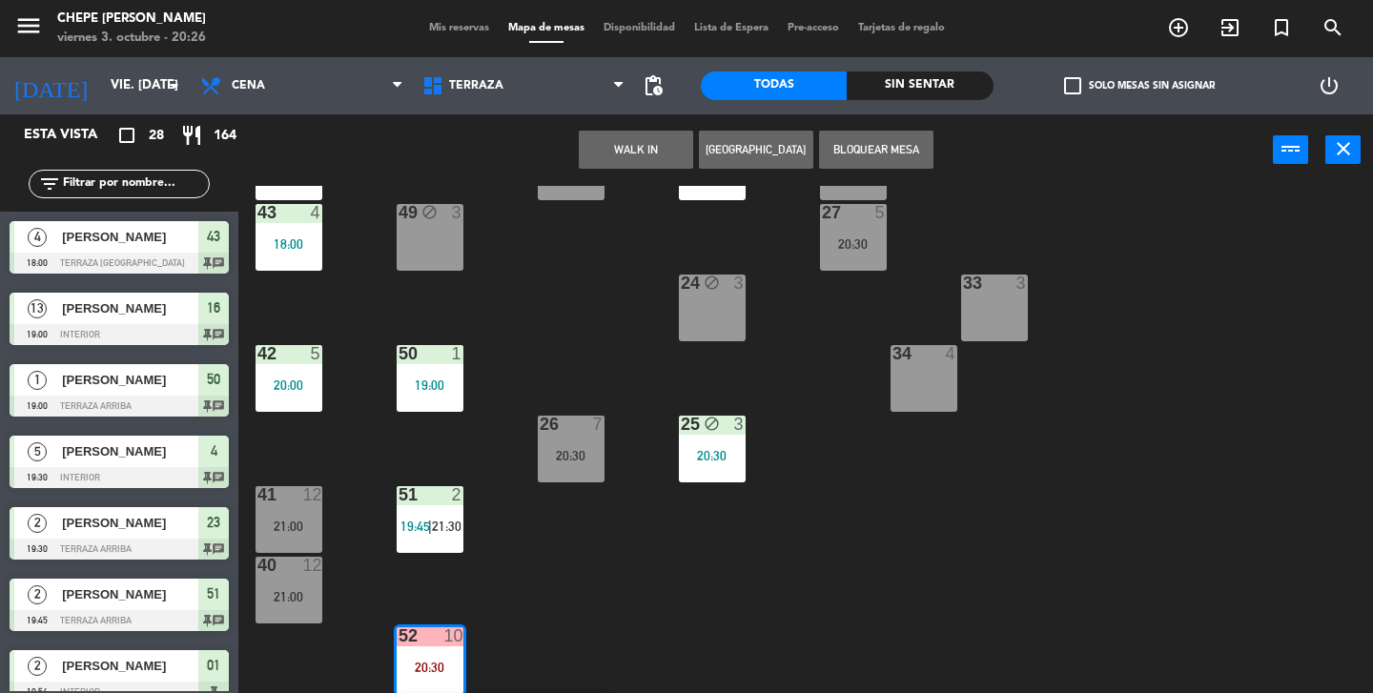
scroll to position [367, 0]
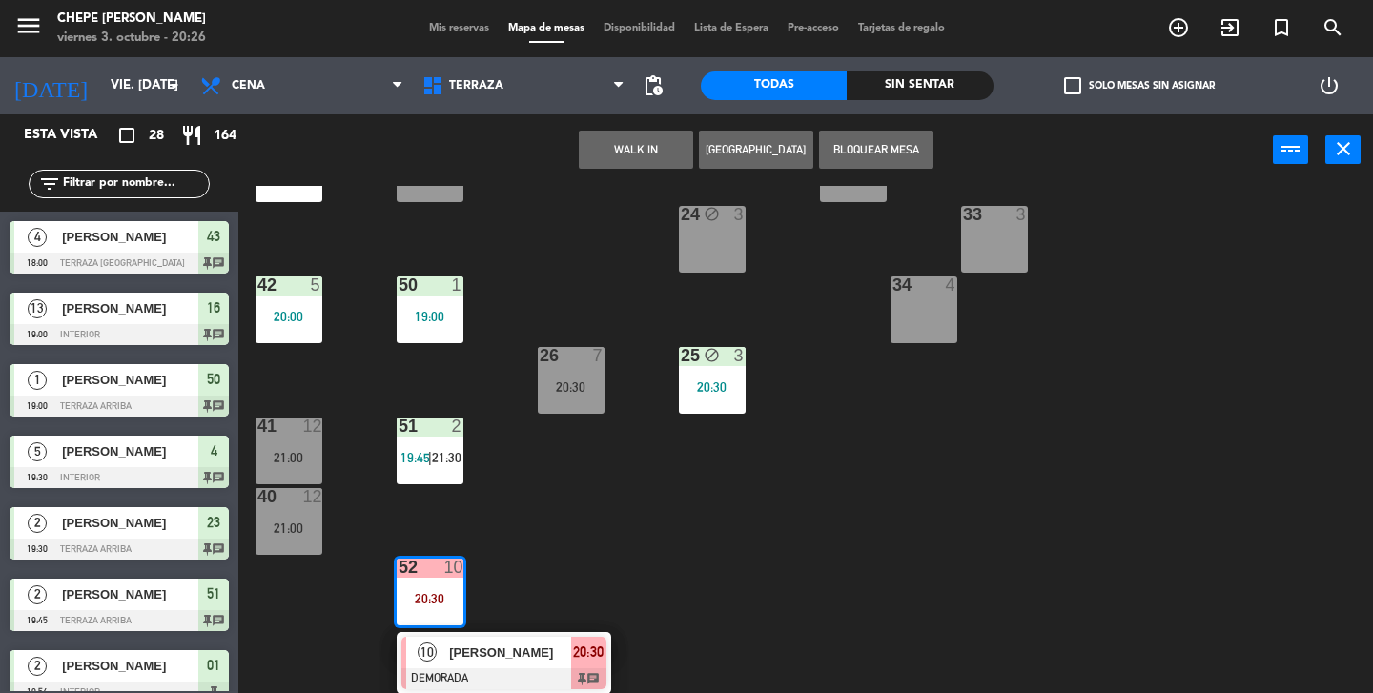
click at [583, 579] on div "21 10 21:00 30 block 4 46 10 20:30 47 block 3 31 3 20 10 21:00 22 3 20:30 29 bl…" at bounding box center [812, 439] width 1121 height 507
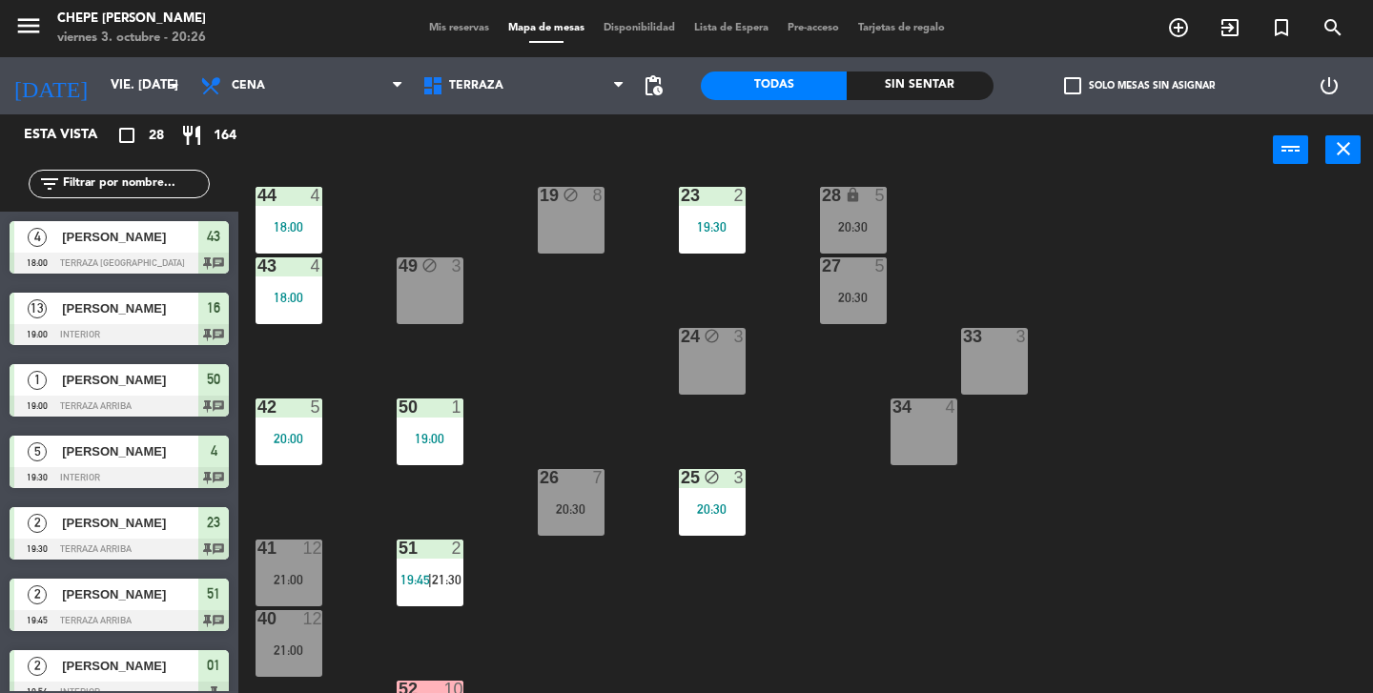
scroll to position [298, 0]
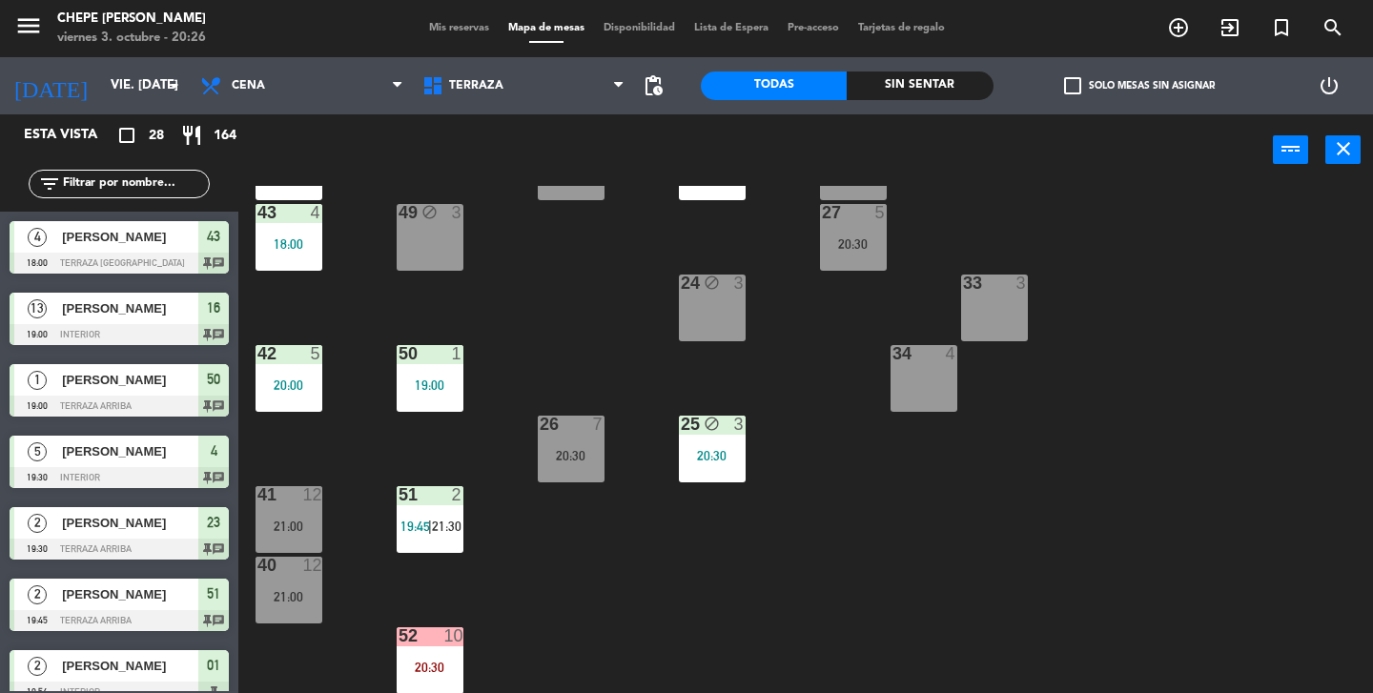
click at [283, 519] on div "21:00" at bounding box center [288, 525] width 67 height 13
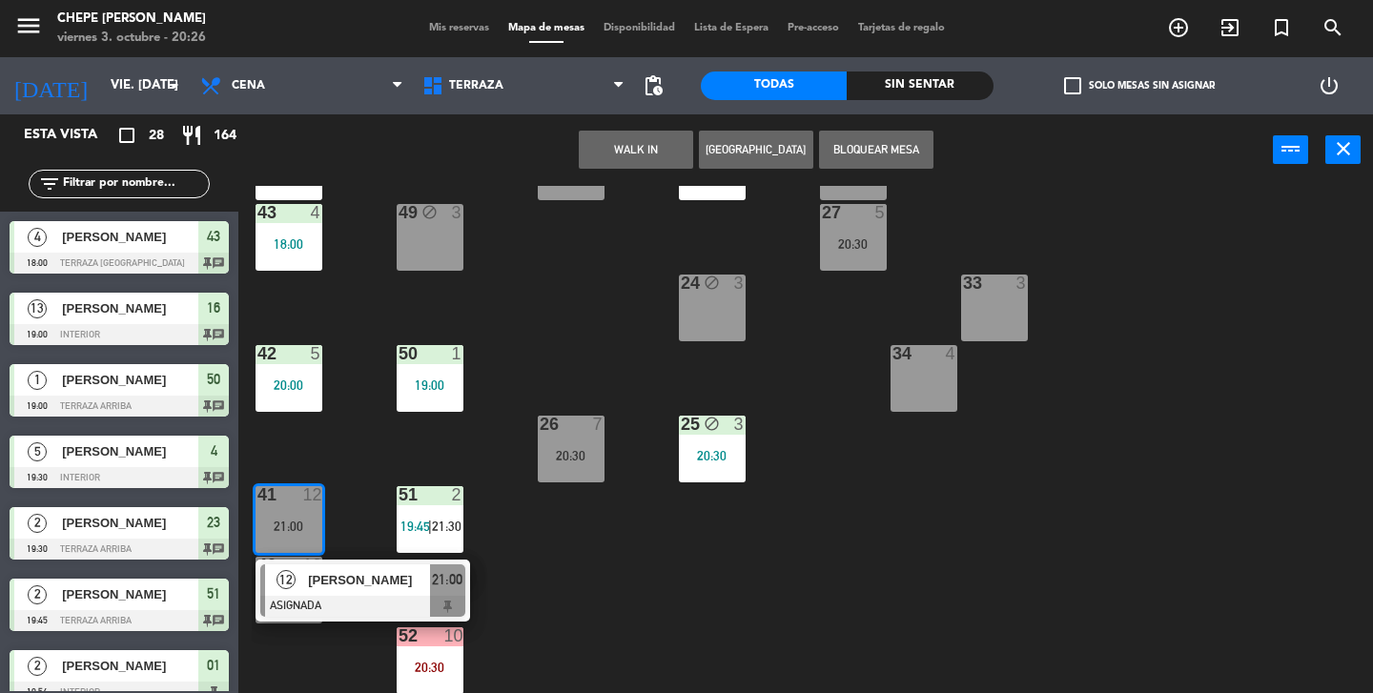
click at [349, 531] on div "21 10 21:00 30 block 4 46 10 20:30 47 block 3 31 3 20 10 21:00 22 3 20:30 29 bl…" at bounding box center [812, 439] width 1121 height 507
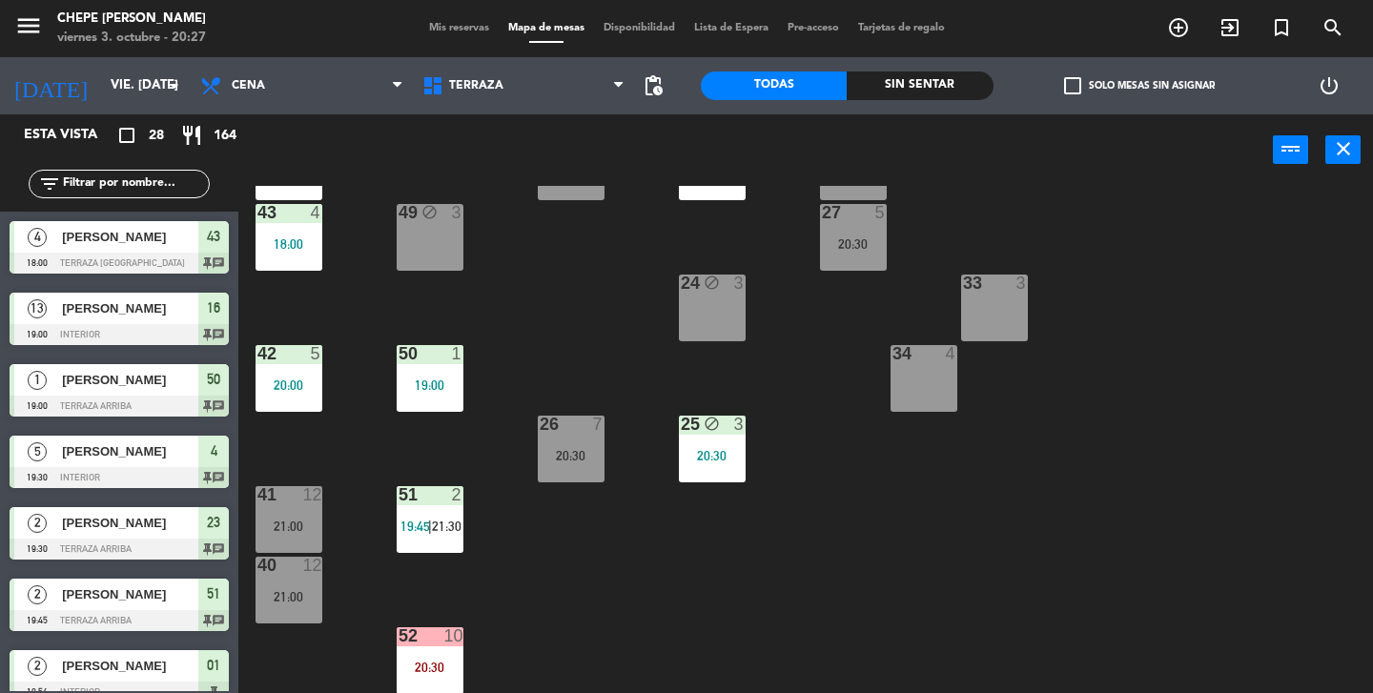
scroll to position [0, 0]
